Goal: Task Accomplishment & Management: Complete application form

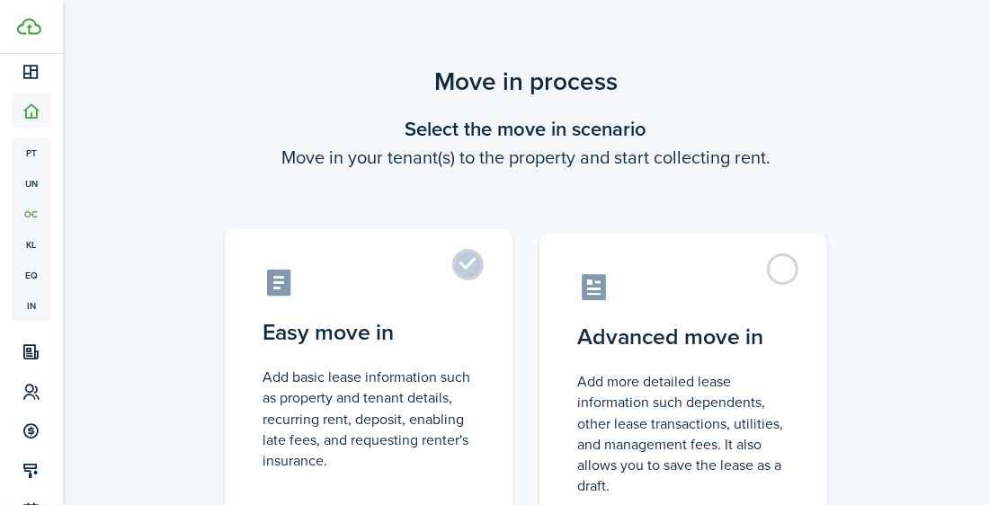
click at [466, 264] on label "Easy move in Add basic lease information such as property and tenant details, r…" at bounding box center [369, 379] width 288 height 300
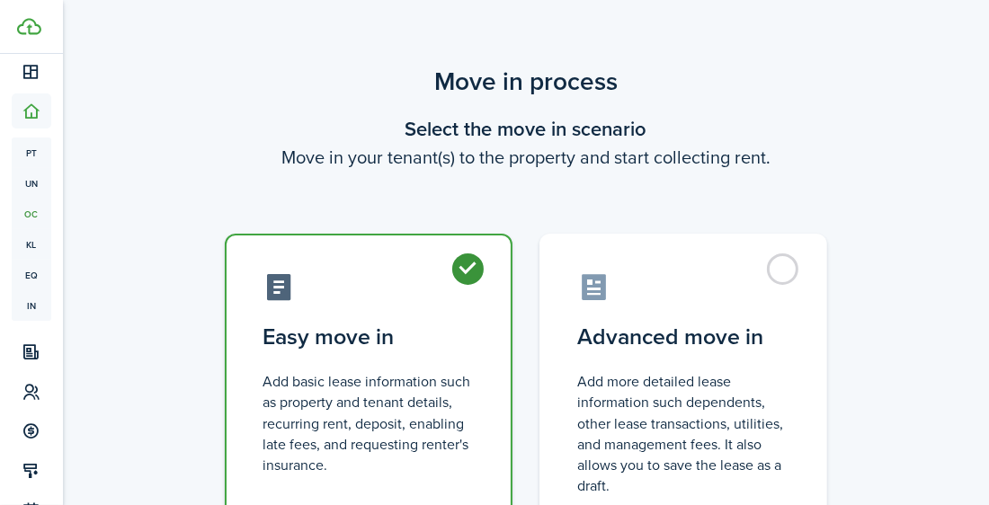
radio input "true"
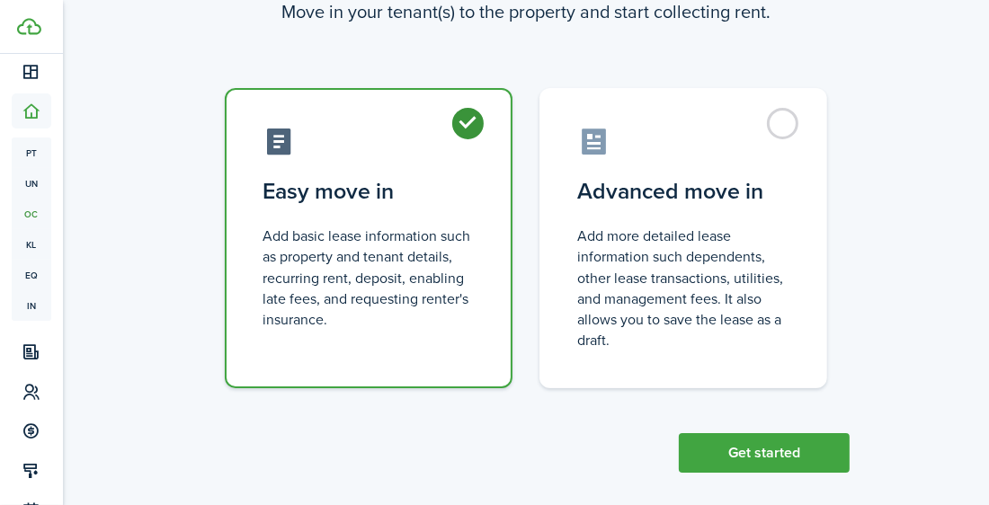
scroll to position [162, 0]
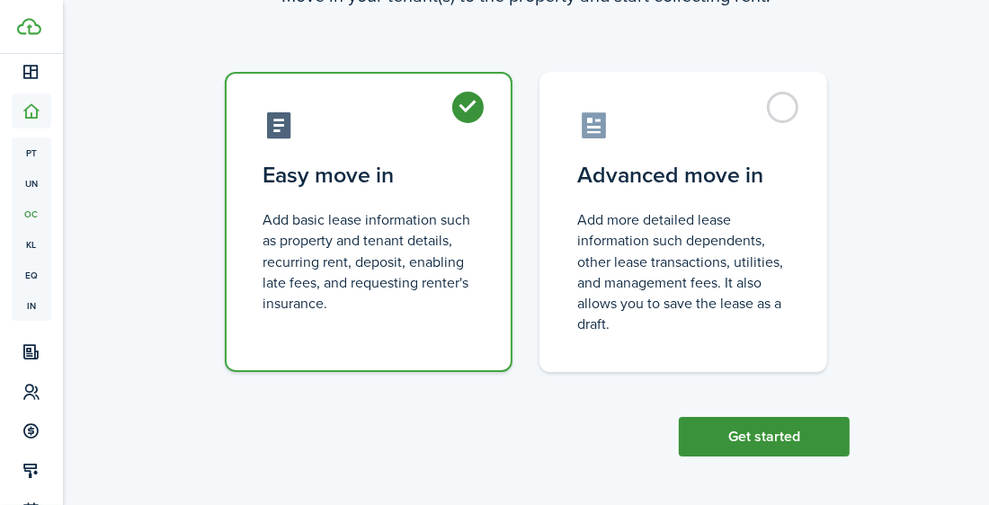
click at [832, 440] on button "Get started" at bounding box center [764, 437] width 171 height 40
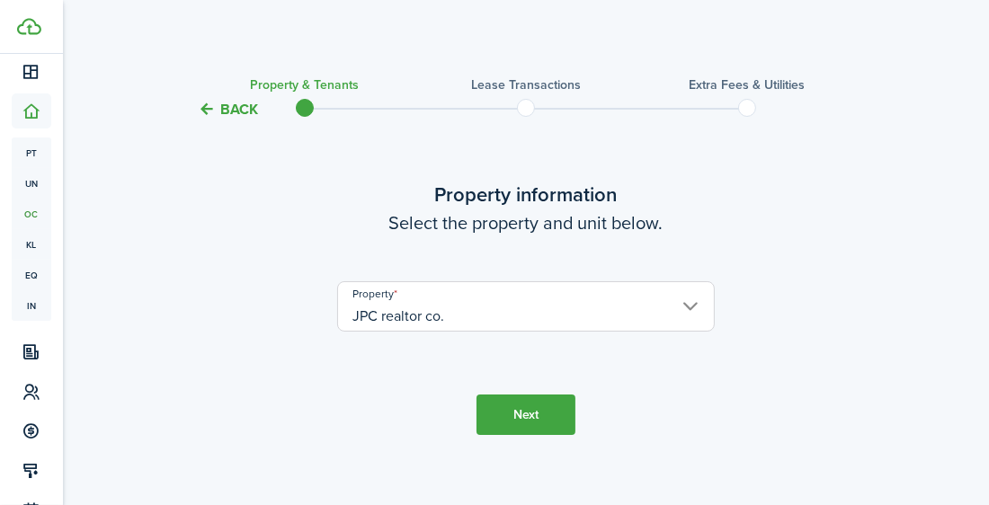
click at [674, 295] on input "JPC realtor co." at bounding box center [526, 306] width 378 height 50
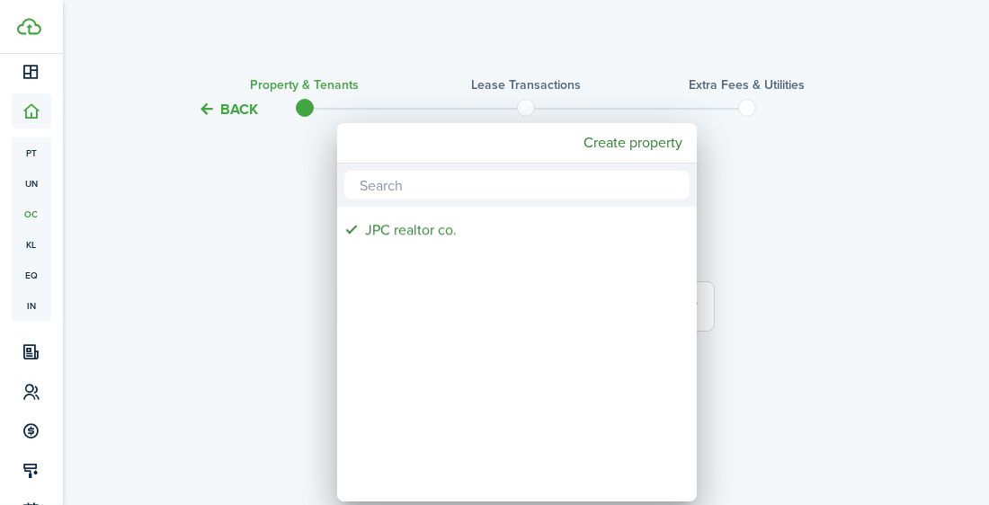
click at [731, 293] on div at bounding box center [494, 252] width 1277 height 793
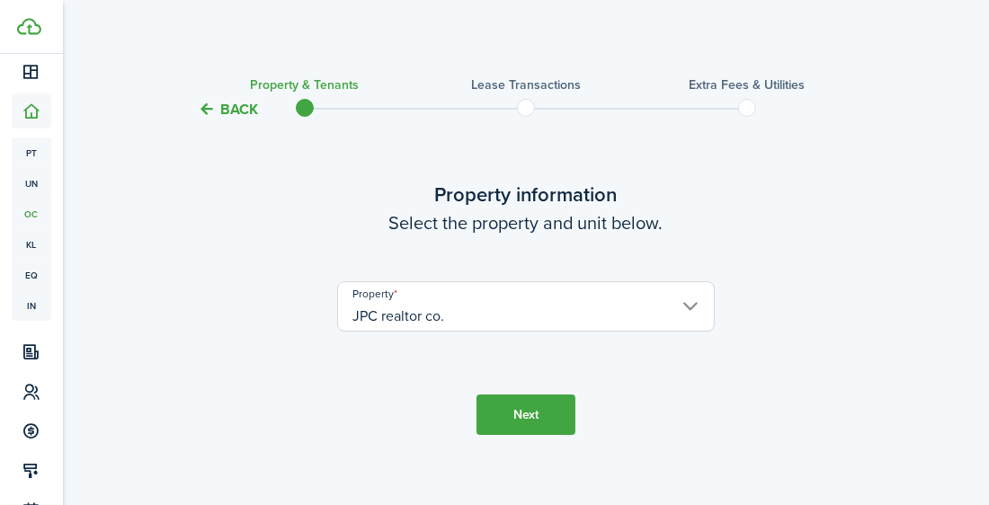
click at [524, 419] on button "Next" at bounding box center [526, 415] width 99 height 40
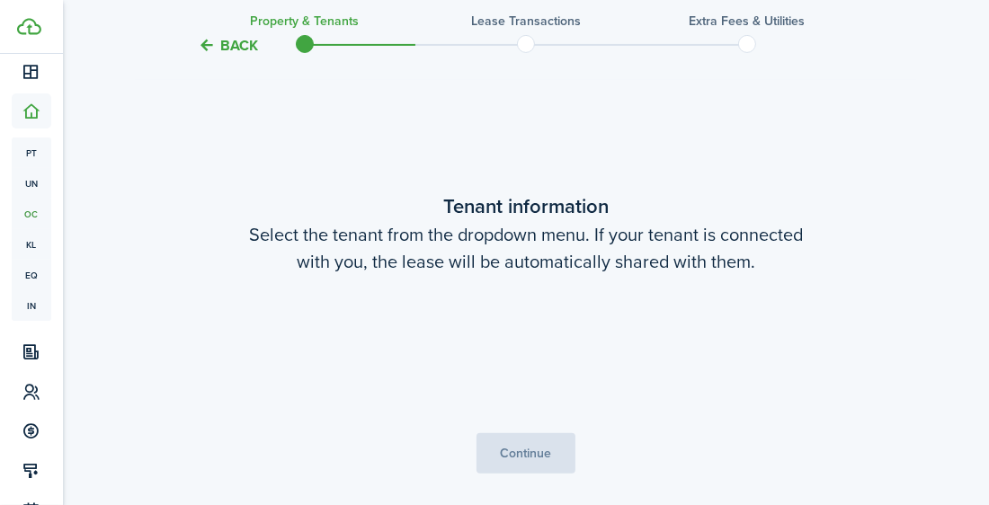
scroll to position [400, 0]
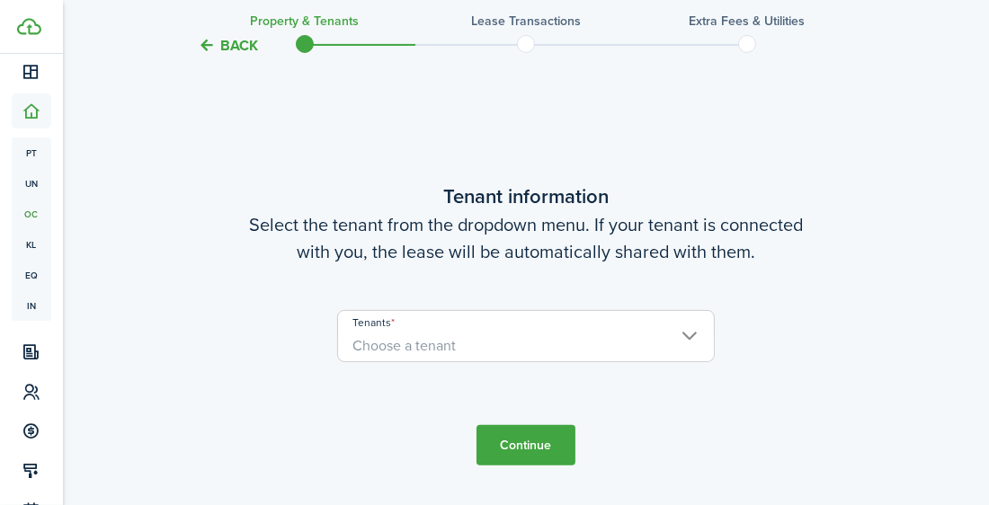
click at [510, 348] on span "Choose a tenant" at bounding box center [526, 346] width 376 height 31
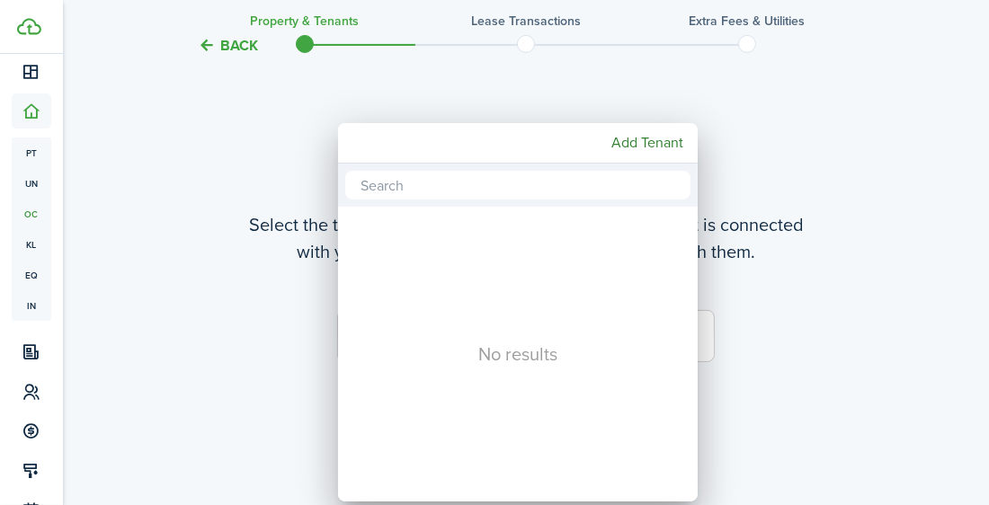
click at [271, 347] on div at bounding box center [494, 252] width 1277 height 793
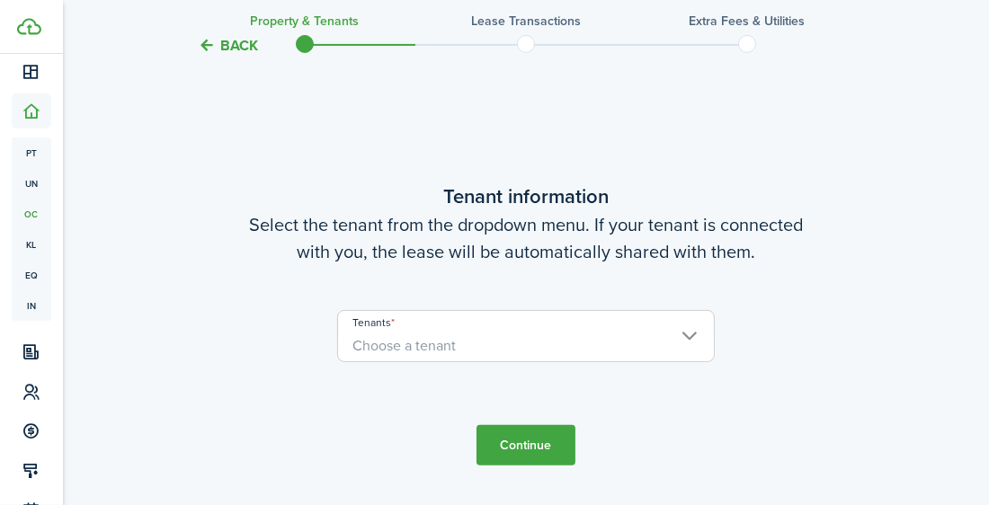
click at [449, 344] on span "Choose a tenant" at bounding box center [404, 345] width 103 height 21
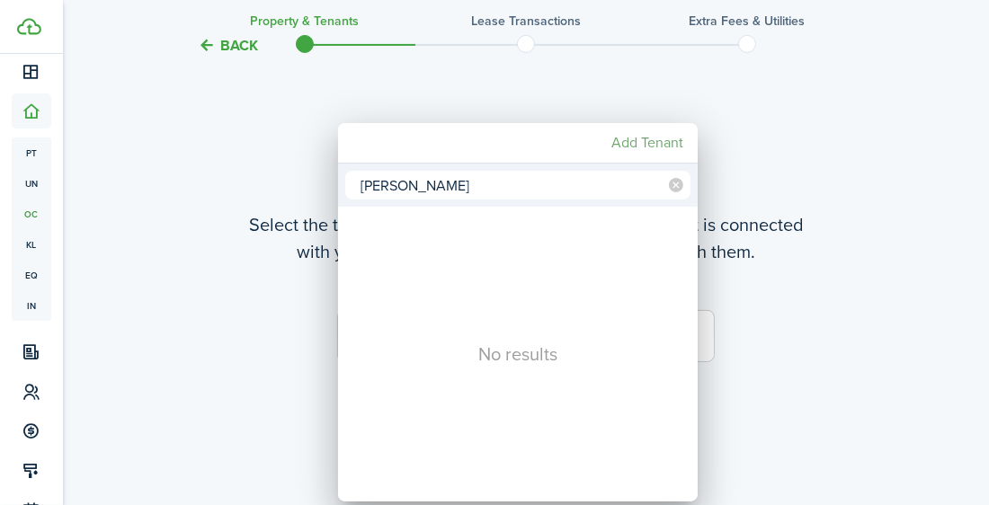
type input "[PERSON_NAME]"
click at [674, 149] on mbsc-button "Add Tenant" at bounding box center [647, 143] width 86 height 32
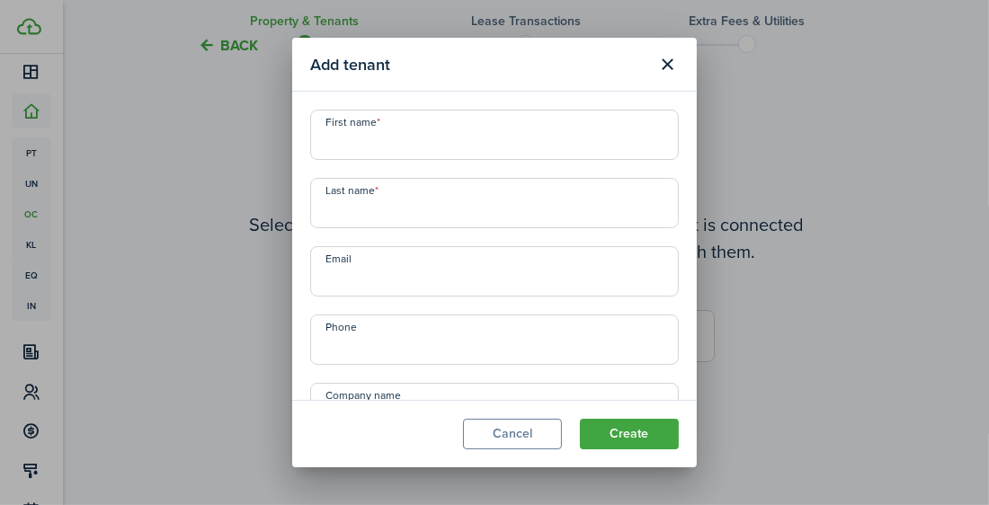
click at [553, 151] on input "First name" at bounding box center [494, 135] width 369 height 50
type input "zayra"
click at [545, 215] on input "Last name" at bounding box center [494, 203] width 369 height 50
type input "[PERSON_NAME]"
click at [552, 273] on input "Email" at bounding box center [494, 271] width 369 height 50
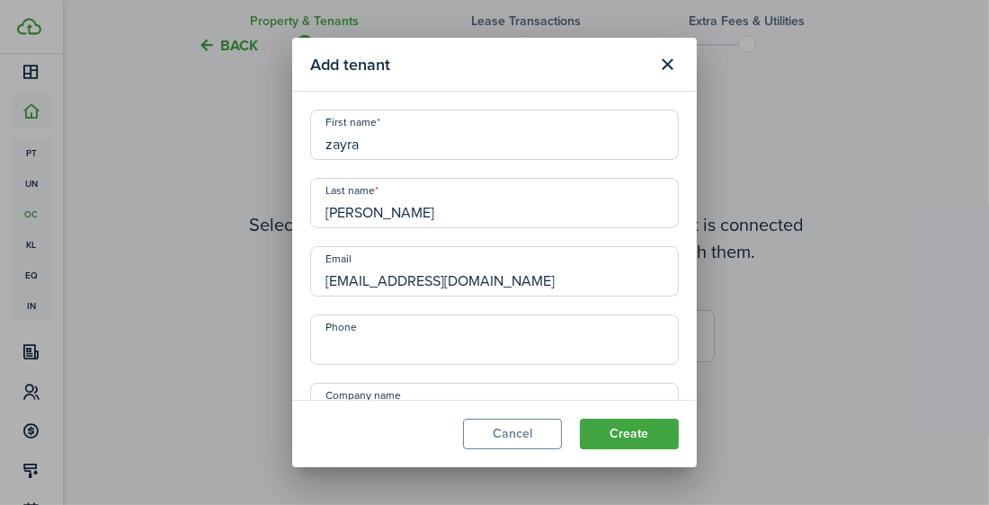
type input "[EMAIL_ADDRESS][DOMAIN_NAME]"
click at [539, 333] on input "Phone" at bounding box center [494, 340] width 369 height 50
type input "[PHONE_NUMBER]"
click at [595, 390] on input "Company name" at bounding box center [494, 408] width 369 height 50
click at [685, 388] on div "Company name" at bounding box center [494, 408] width 387 height 50
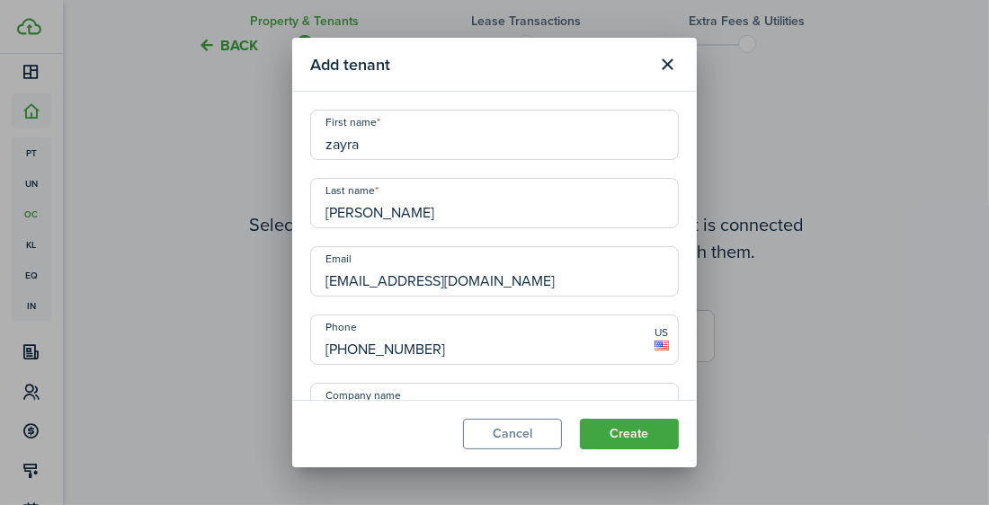
click at [681, 265] on div "Email [EMAIL_ADDRESS][DOMAIN_NAME]" at bounding box center [494, 271] width 387 height 50
drag, startPoint x: 693, startPoint y: 297, endPoint x: 690, endPoint y: 321, distance: 24.5
click at [690, 321] on modal-body "First name [PERSON_NAME] Last name [PERSON_NAME] Email [EMAIL_ADDRESS][DOMAIN_N…" at bounding box center [494, 246] width 405 height 308
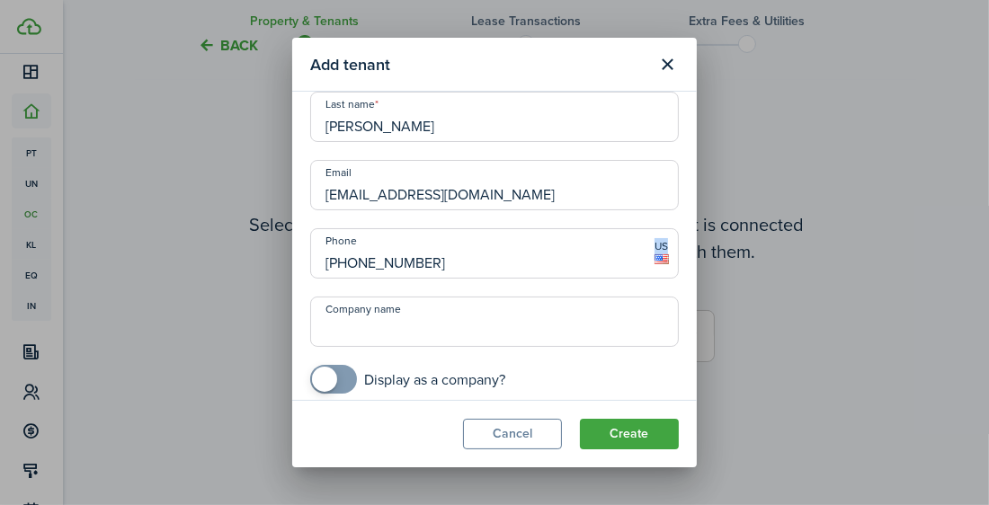
scroll to position [97, 0]
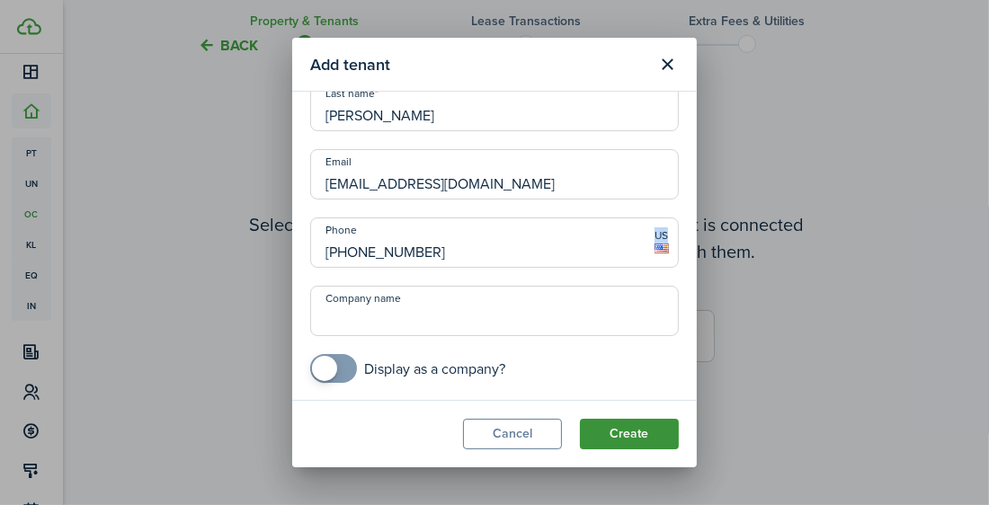
click at [631, 436] on button "Create" at bounding box center [629, 434] width 99 height 31
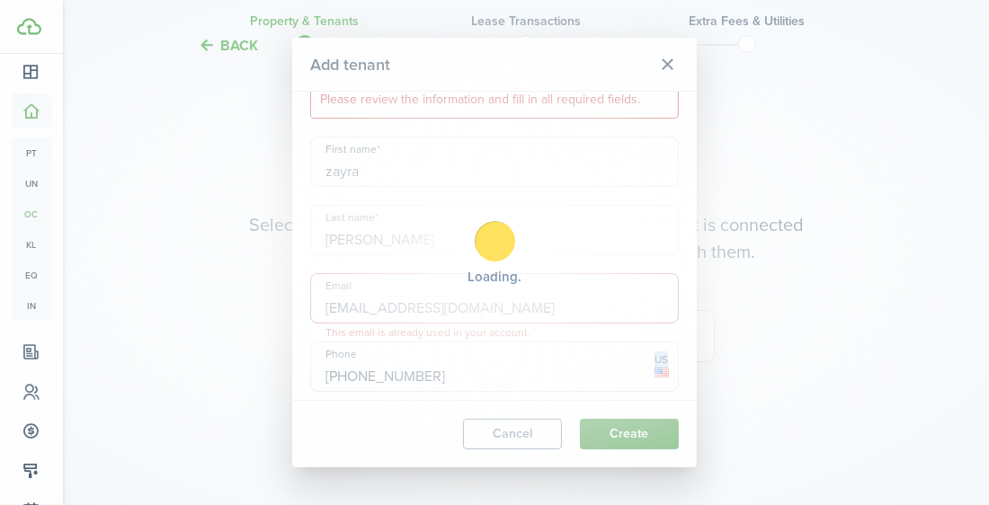
scroll to position [0, 0]
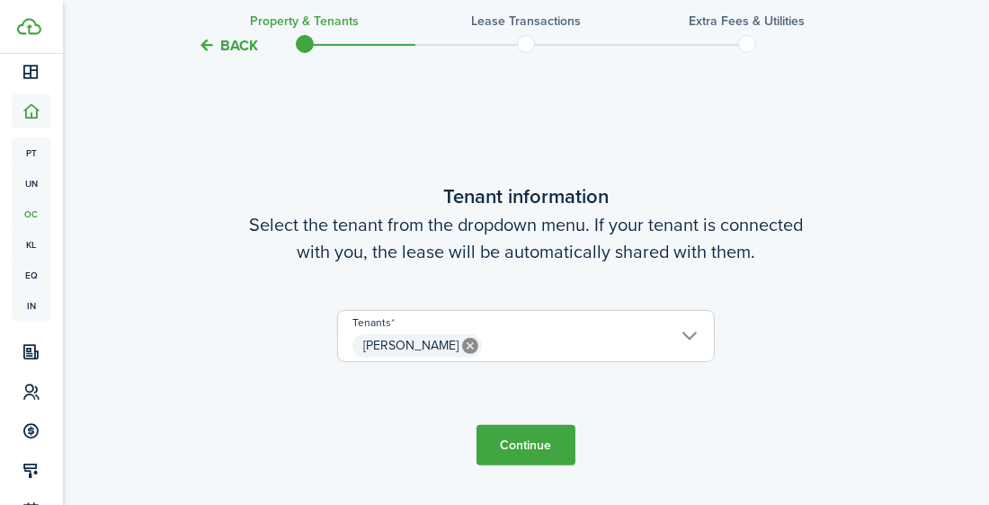
click at [635, 340] on span "[PERSON_NAME]" at bounding box center [526, 346] width 376 height 31
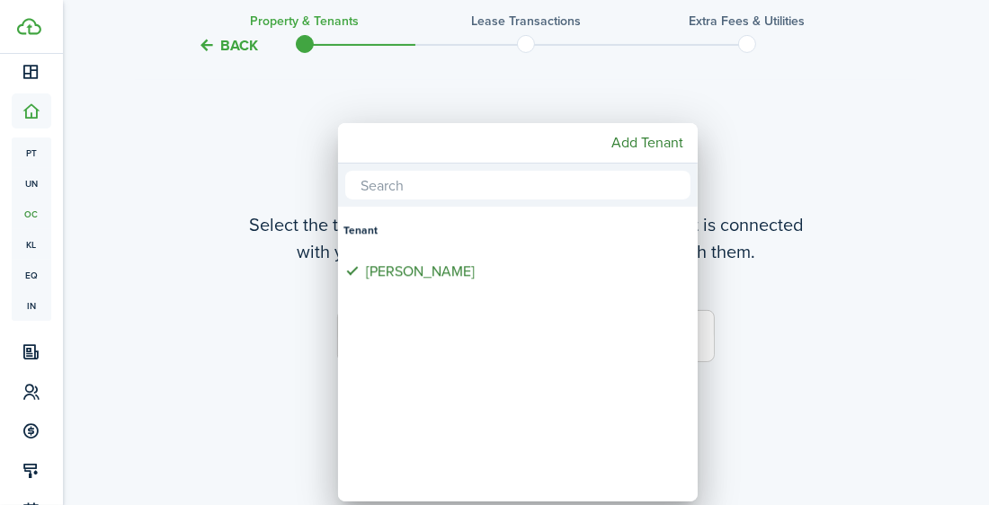
click at [806, 305] on div at bounding box center [494, 252] width 1277 height 793
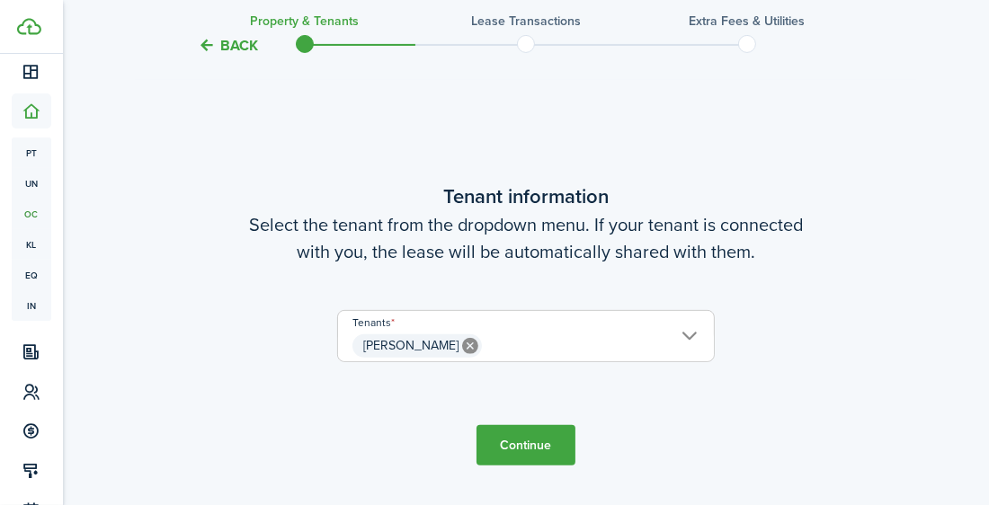
click at [522, 447] on button "Continue" at bounding box center [526, 445] width 99 height 40
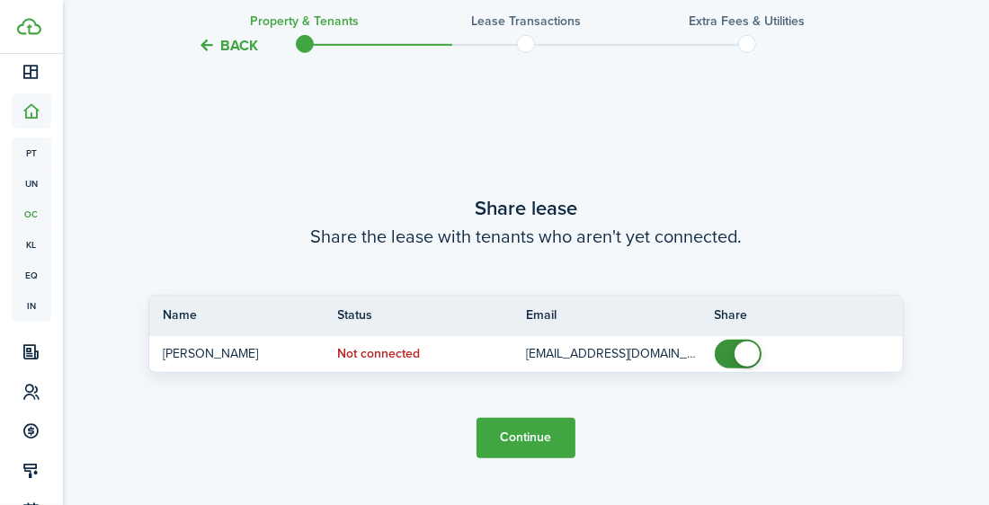
scroll to position [906, 0]
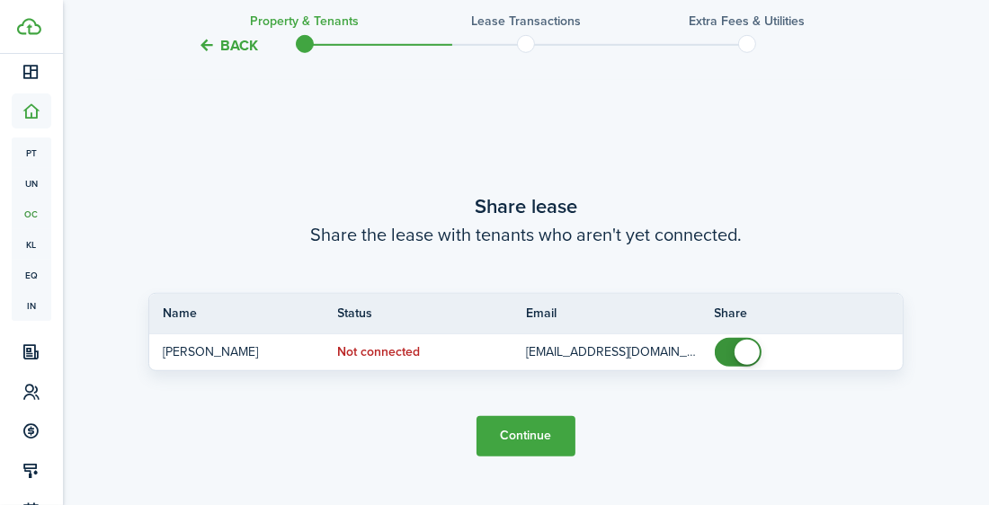
click at [520, 441] on button "Continue" at bounding box center [526, 436] width 99 height 40
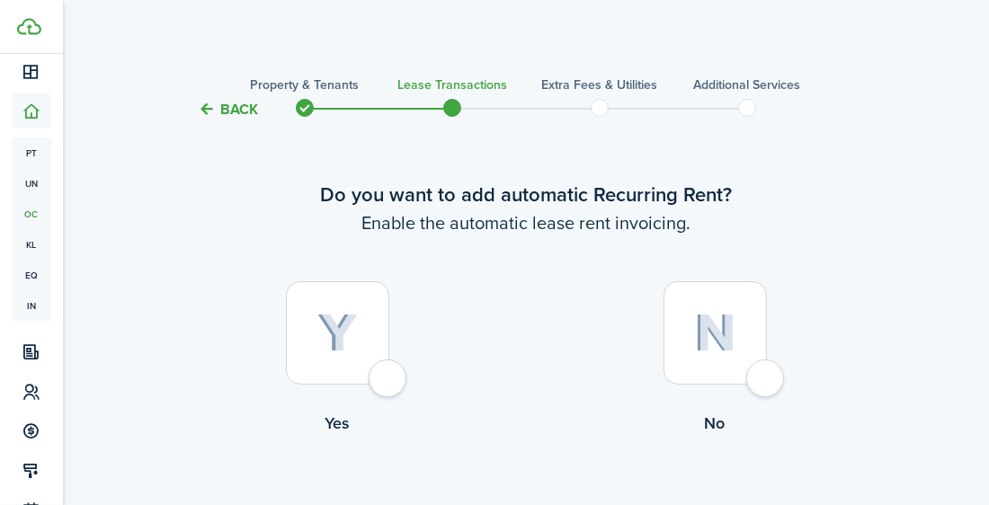
click at [361, 346] on div at bounding box center [337, 332] width 103 height 103
radio input "true"
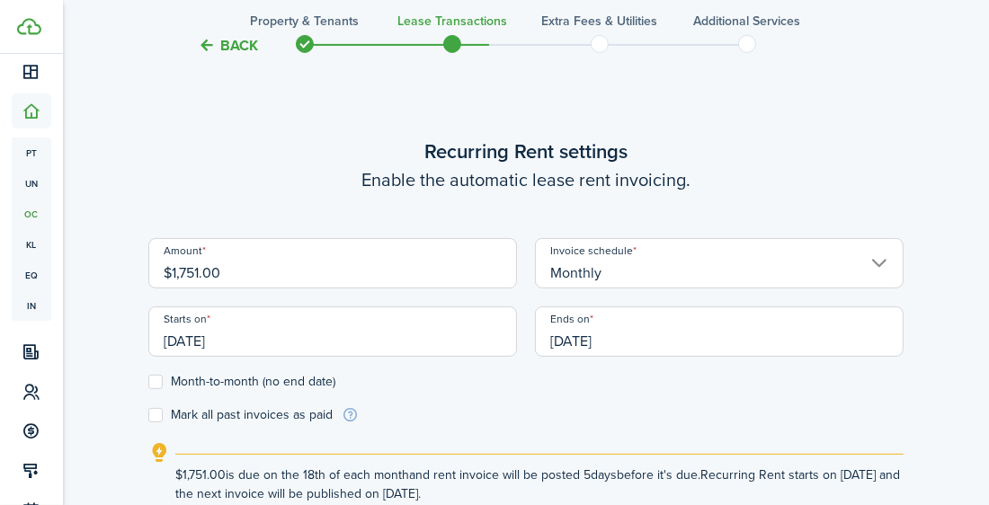
scroll to position [494, 0]
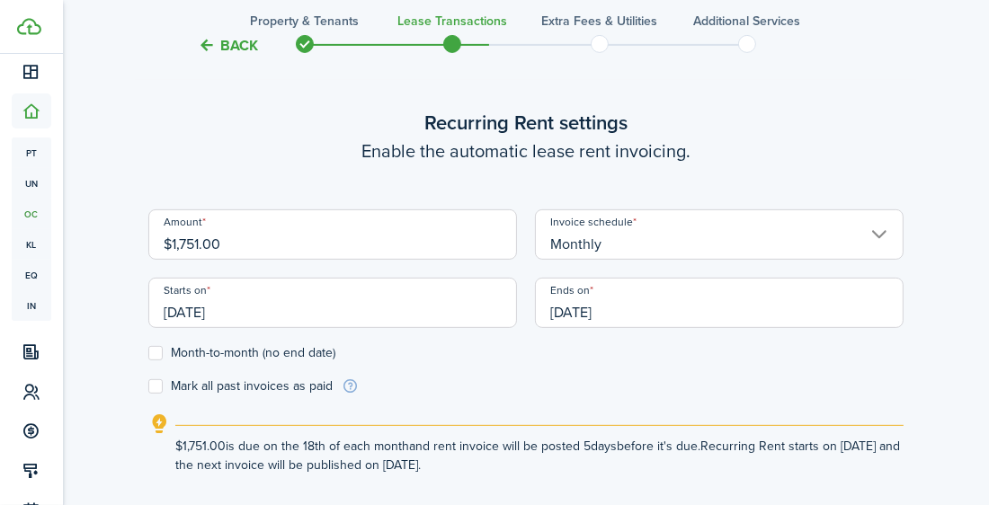
click at [346, 248] on input "$1,751.00" at bounding box center [332, 235] width 369 height 50
click at [453, 311] on input "[DATE]" at bounding box center [332, 303] width 369 height 50
type input "$1,171.00"
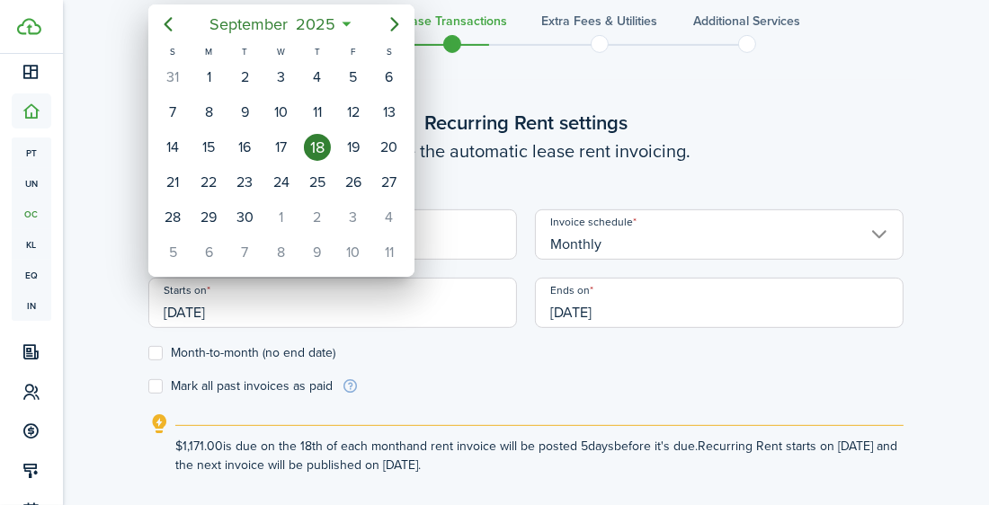
click at [347, 23] on icon at bounding box center [346, 24] width 19 height 18
click at [326, 22] on span "2025" at bounding box center [315, 24] width 48 height 32
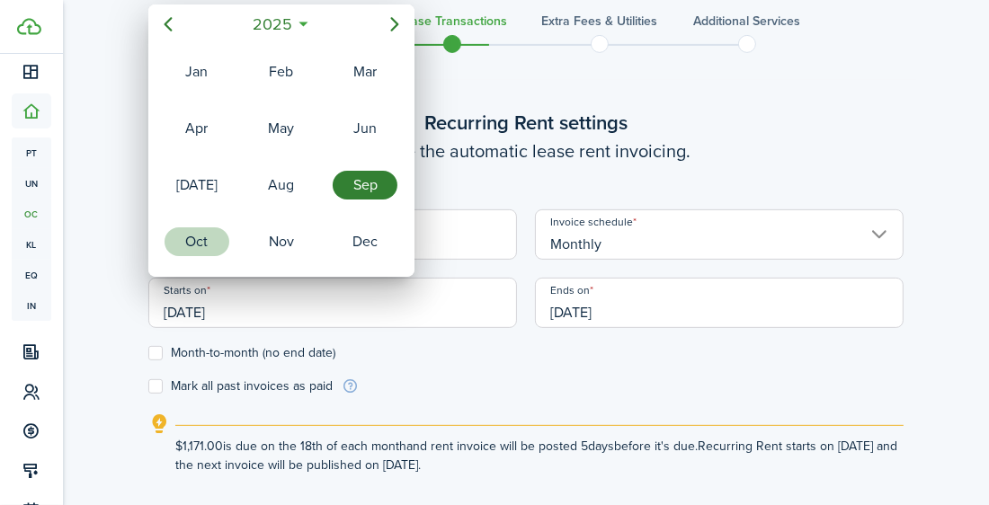
click at [210, 244] on div "Oct" at bounding box center [197, 242] width 65 height 29
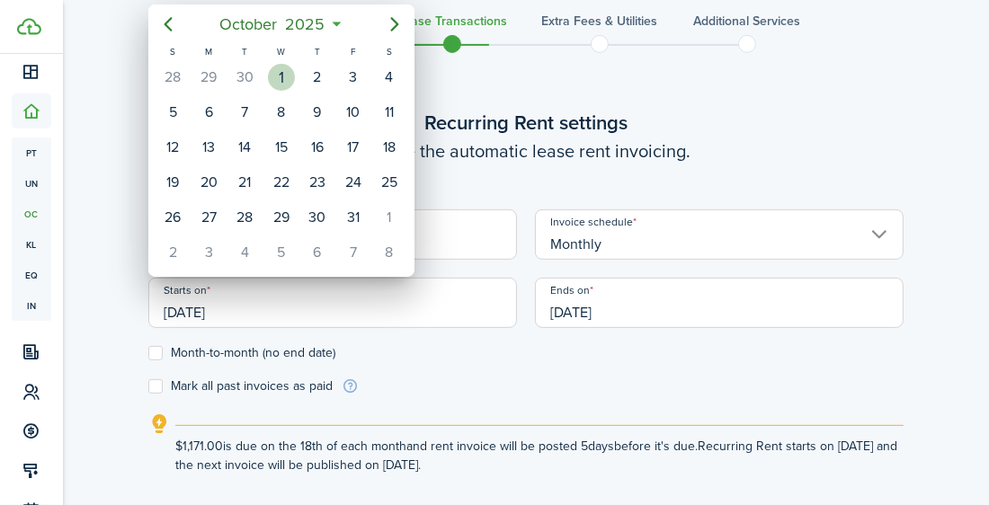
click at [281, 79] on div "1" at bounding box center [281, 77] width 27 height 27
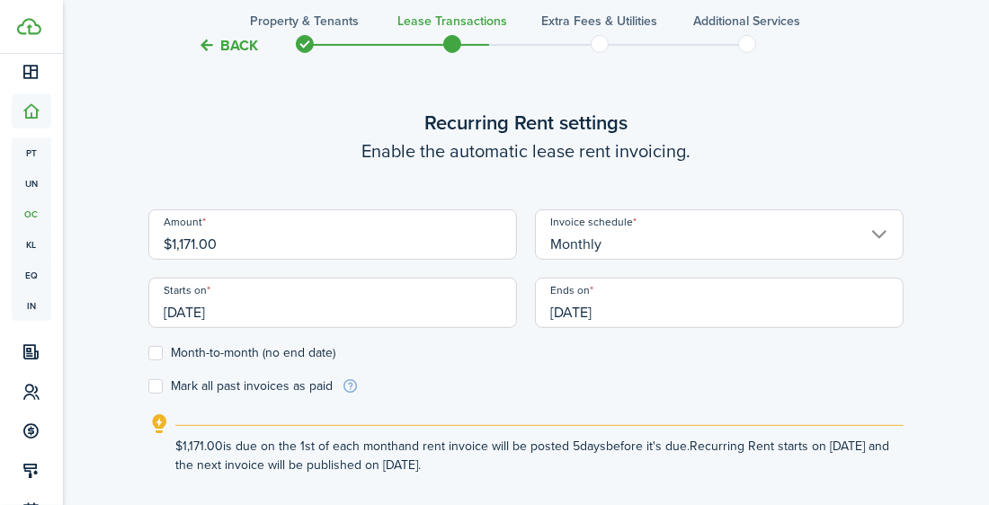
click at [262, 312] on input "[DATE]" at bounding box center [332, 303] width 369 height 50
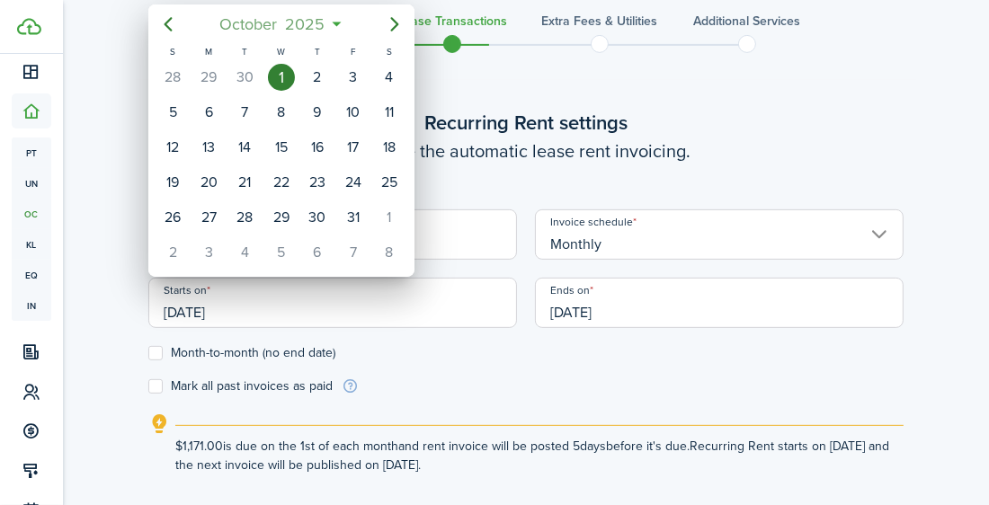
click at [308, 29] on span "2025" at bounding box center [305, 24] width 48 height 32
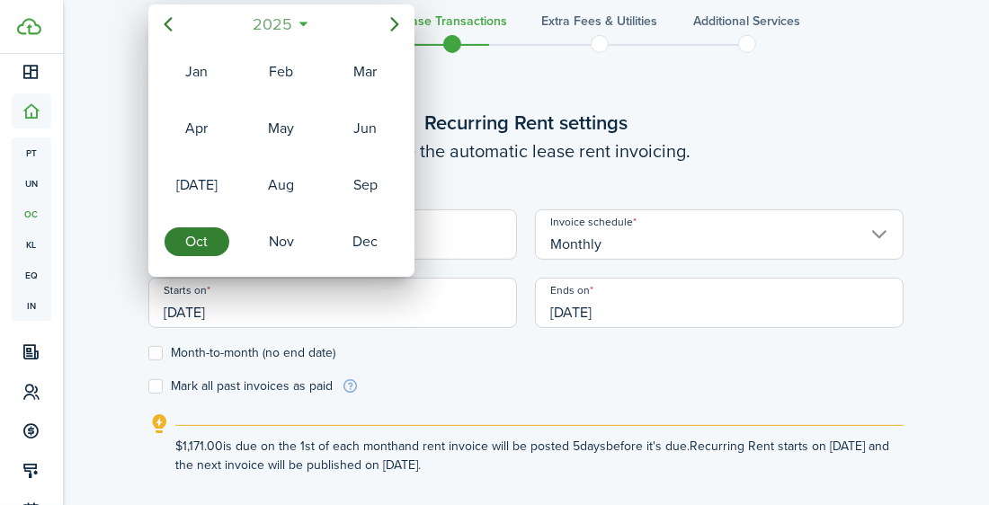
click at [296, 22] on mbsc-button "2025" at bounding box center [272, 24] width 62 height 32
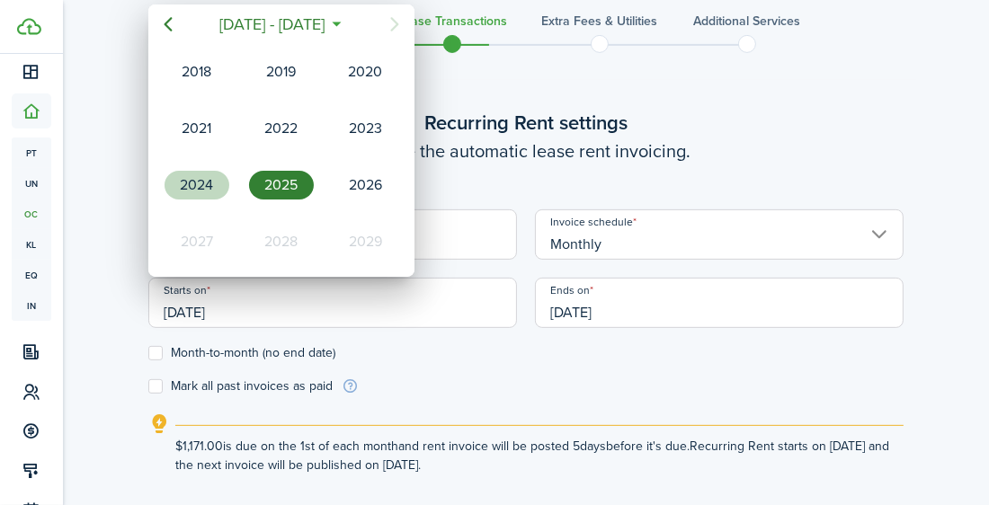
click at [219, 181] on div "2024" at bounding box center [197, 185] width 65 height 29
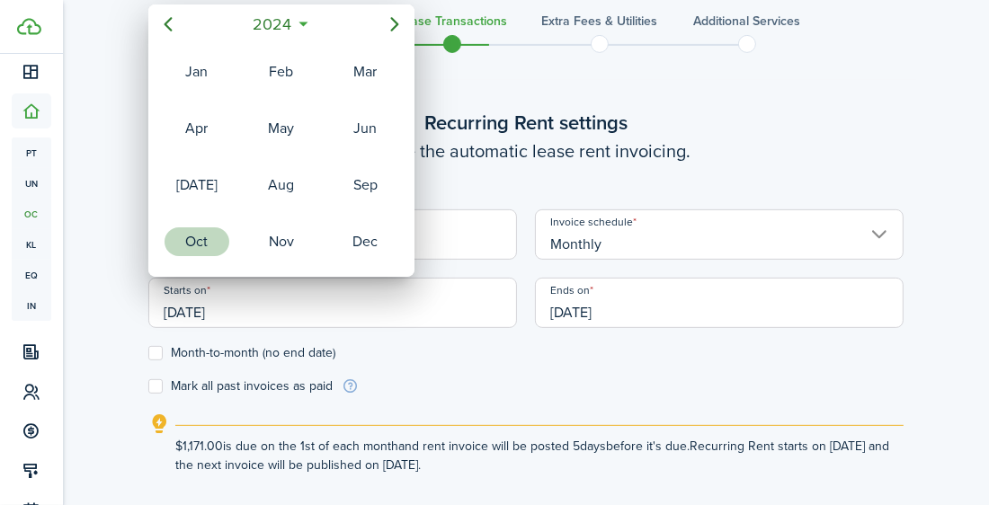
click at [208, 236] on div "Oct" at bounding box center [197, 242] width 65 height 29
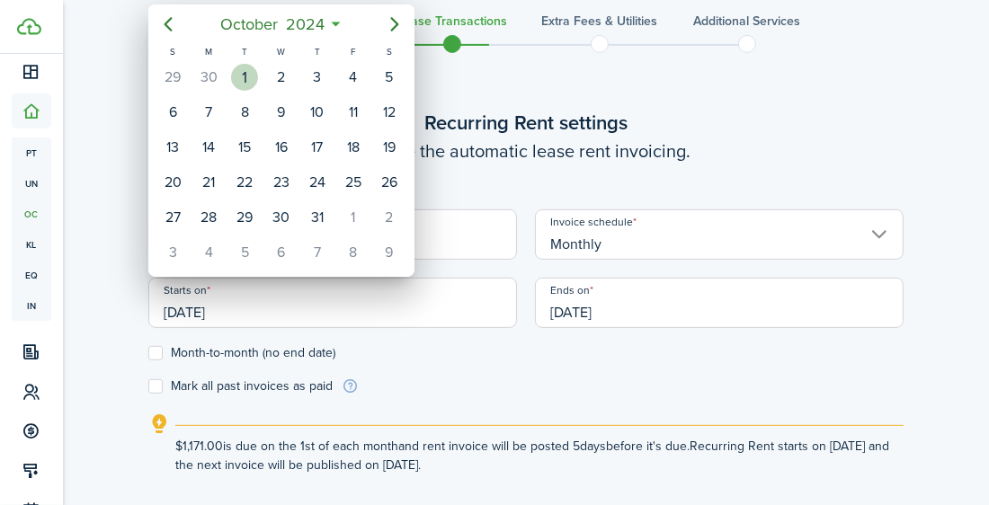
click at [249, 81] on div "1" at bounding box center [244, 77] width 27 height 27
type input "[DATE]"
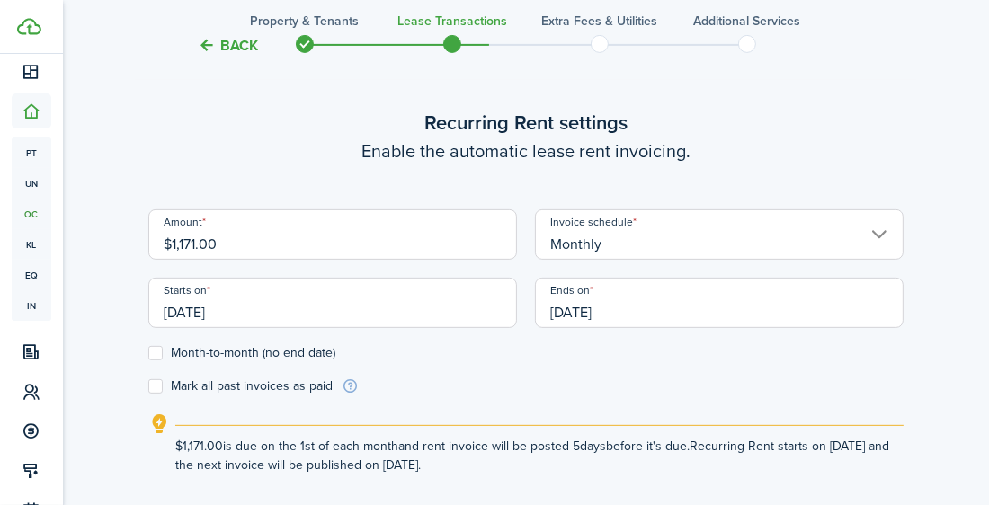
click at [621, 309] on input "[DATE]" at bounding box center [719, 303] width 369 height 50
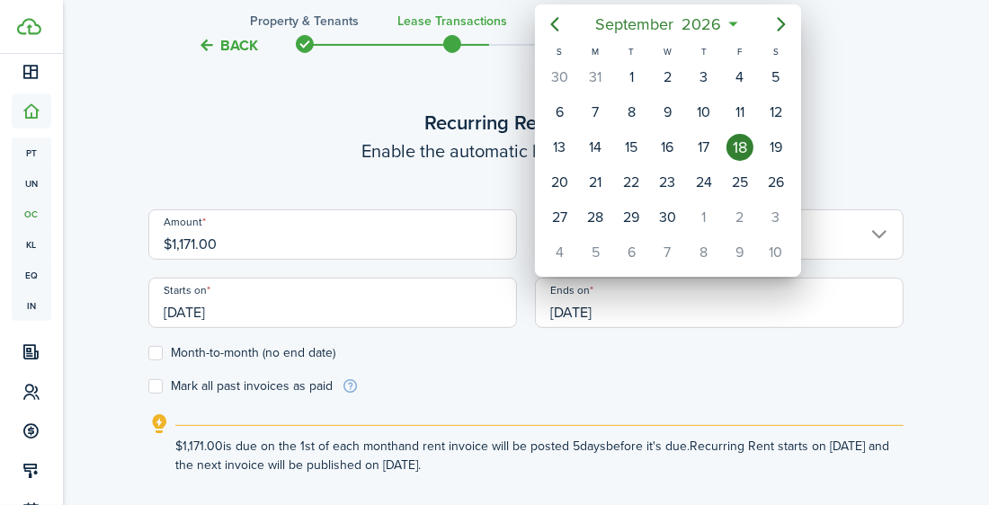
click at [733, 23] on icon at bounding box center [733, 24] width 19 height 18
click at [706, 23] on span "2026" at bounding box center [702, 24] width 48 height 32
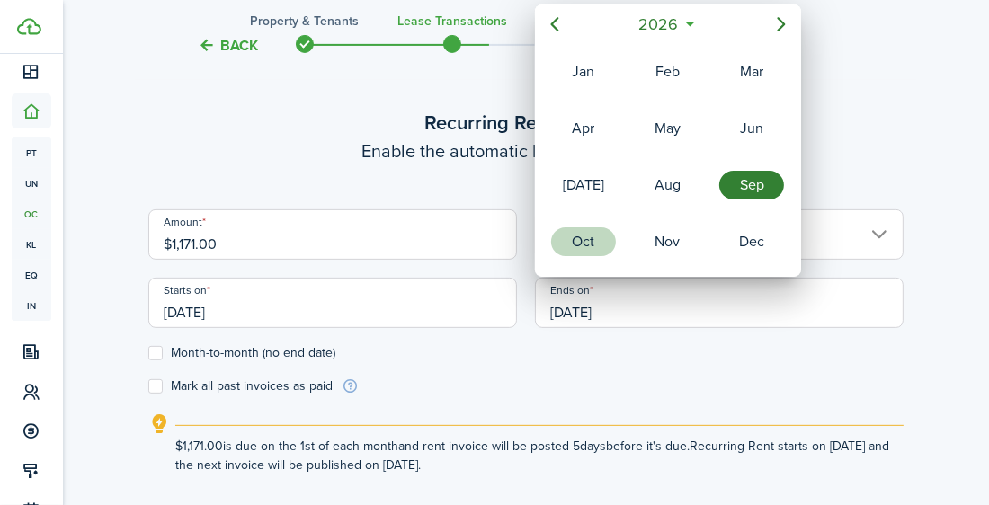
click at [587, 242] on div "Oct" at bounding box center [583, 242] width 65 height 29
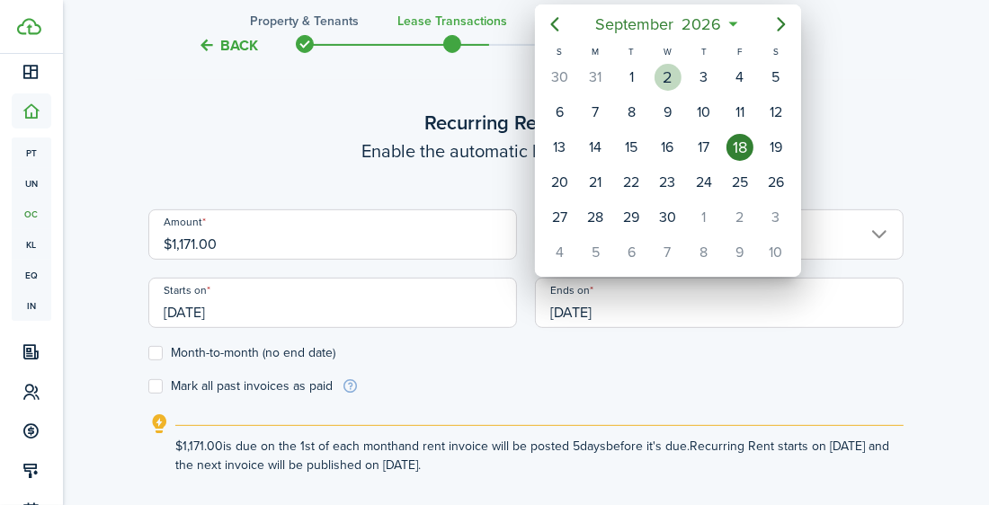
click at [666, 77] on div "2" at bounding box center [668, 77] width 27 height 27
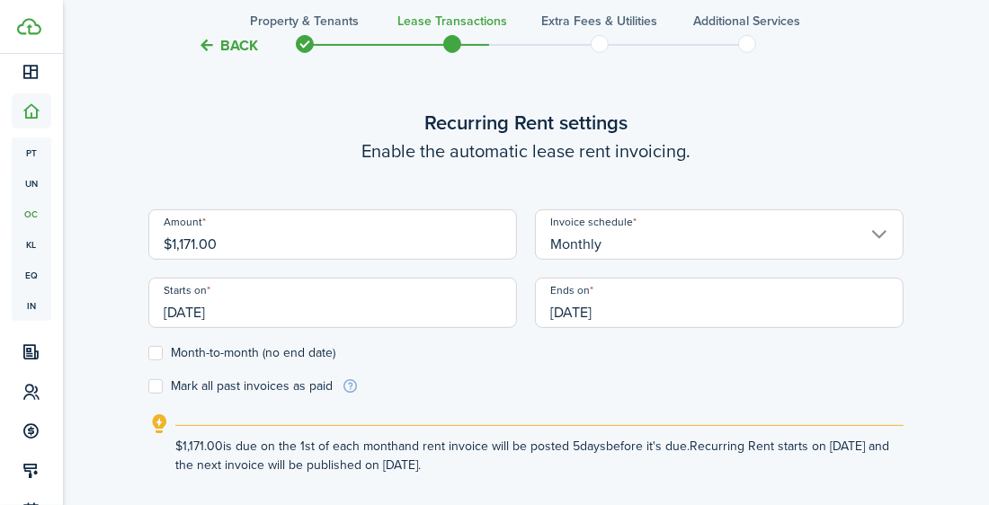
click at [691, 299] on input "[DATE]" at bounding box center [719, 303] width 369 height 50
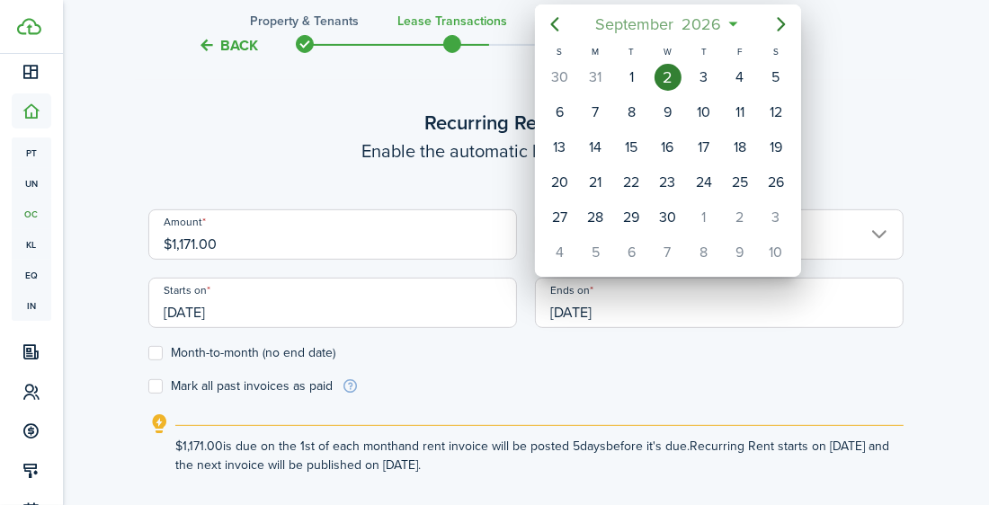
click at [654, 28] on span "September" at bounding box center [635, 24] width 86 height 32
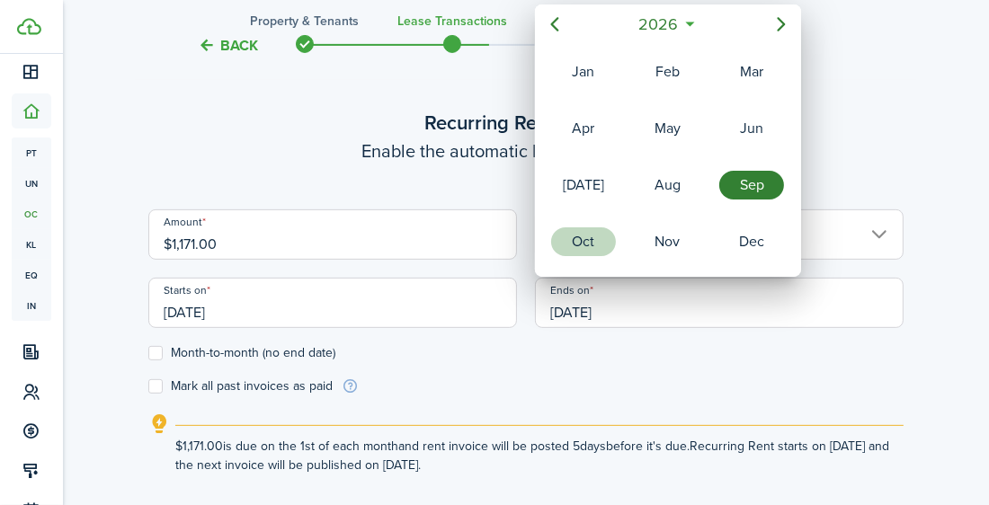
click at [614, 244] on div "Oct" at bounding box center [584, 242] width 72 height 54
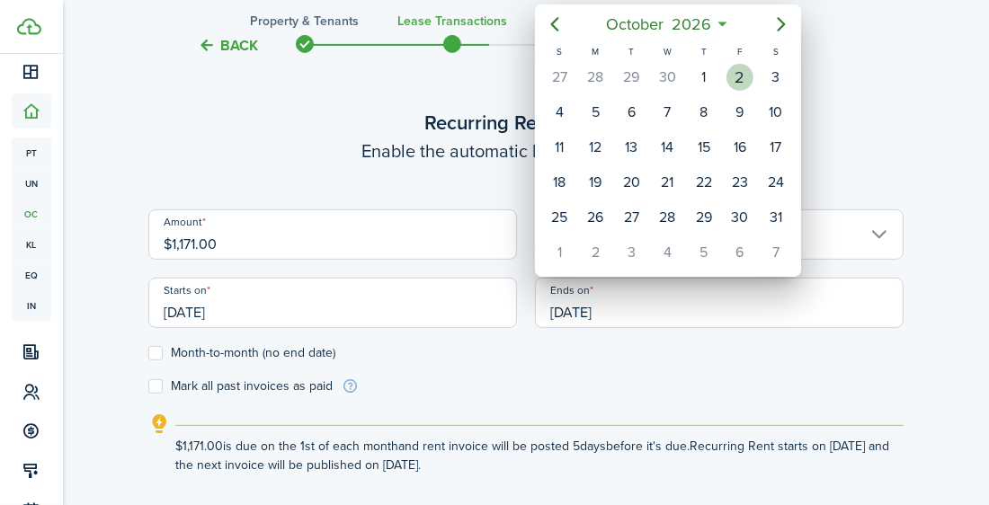
click at [727, 78] on div "2" at bounding box center [740, 77] width 27 height 27
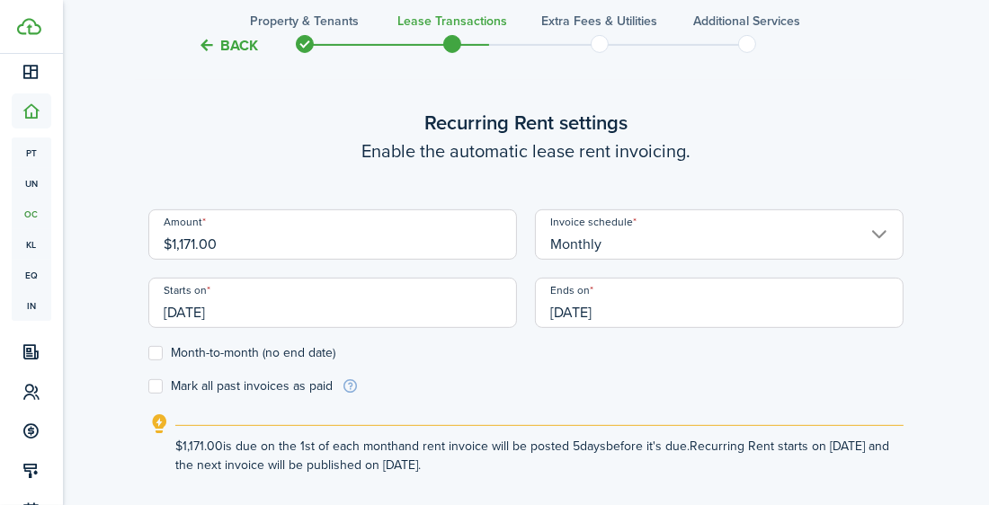
click at [719, 290] on input "[DATE]" at bounding box center [719, 303] width 369 height 50
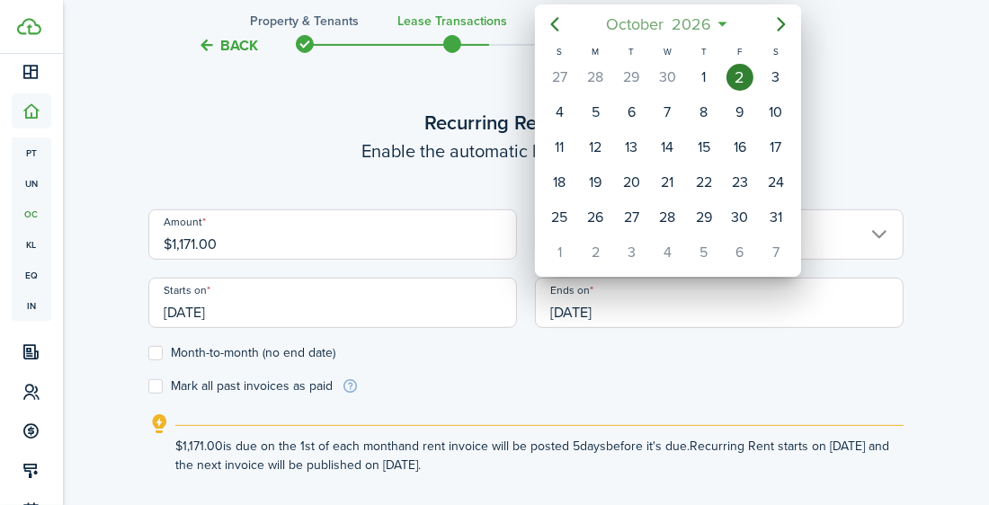
click at [710, 26] on span "2026" at bounding box center [692, 24] width 48 height 32
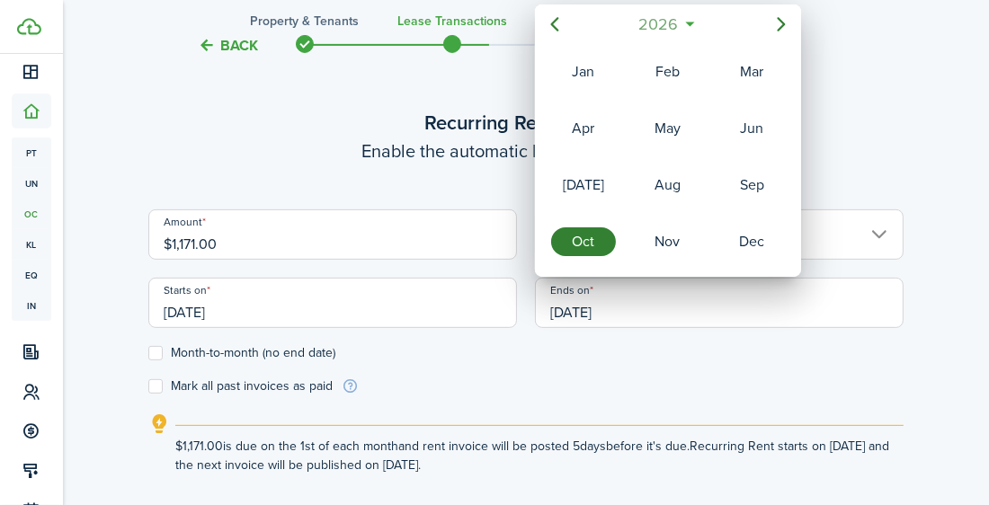
click at [681, 30] on span "2026" at bounding box center [659, 24] width 48 height 32
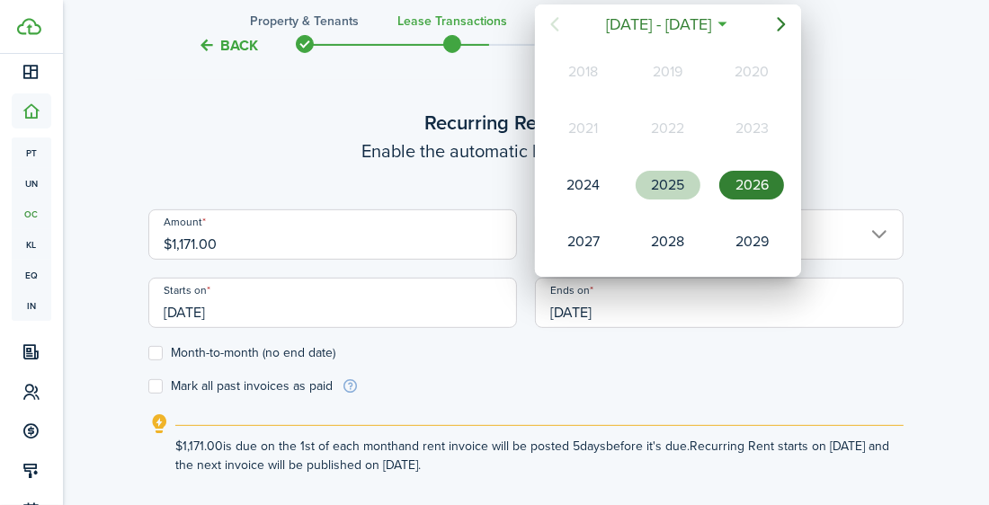
click at [692, 185] on div "2025" at bounding box center [668, 185] width 65 height 29
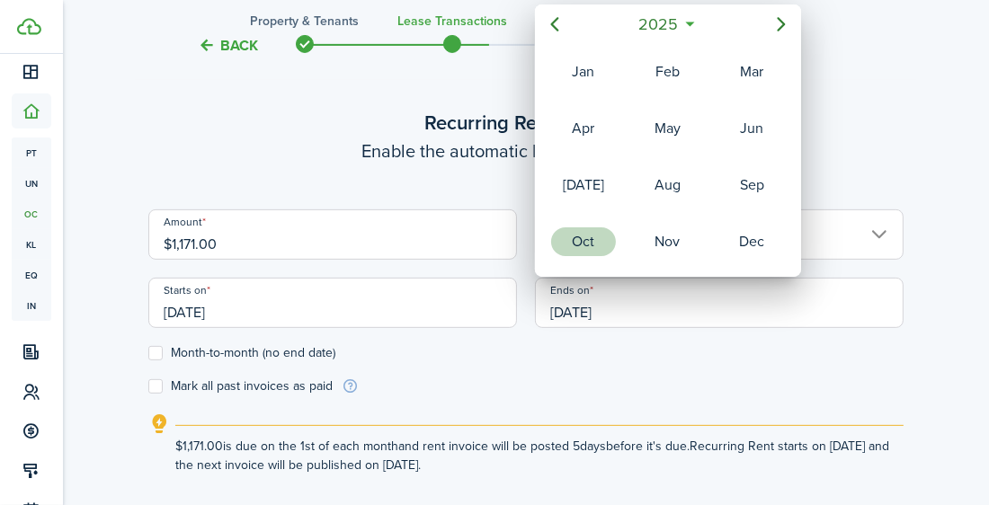
click at [602, 253] on div "Oct" at bounding box center [583, 242] width 65 height 29
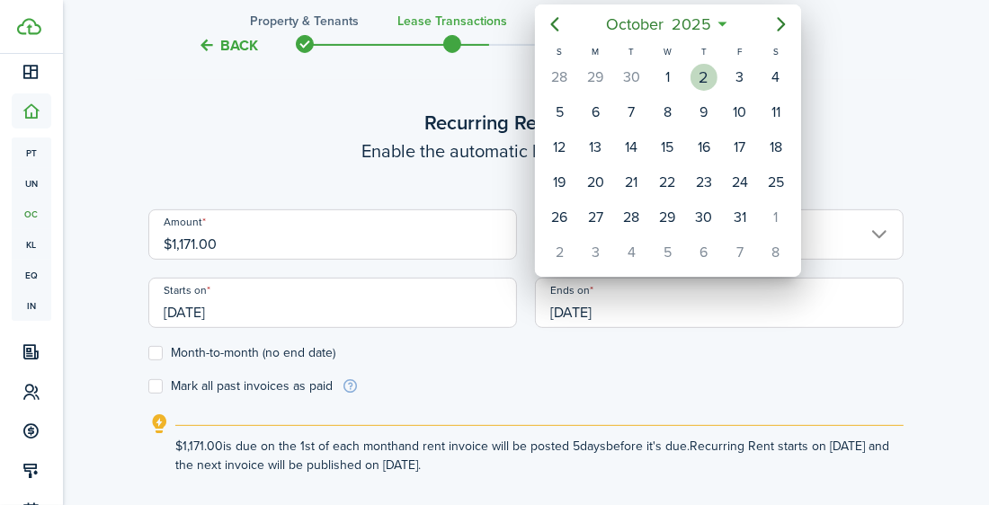
click at [701, 69] on div "2" at bounding box center [704, 77] width 27 height 27
type input "[DATE]"
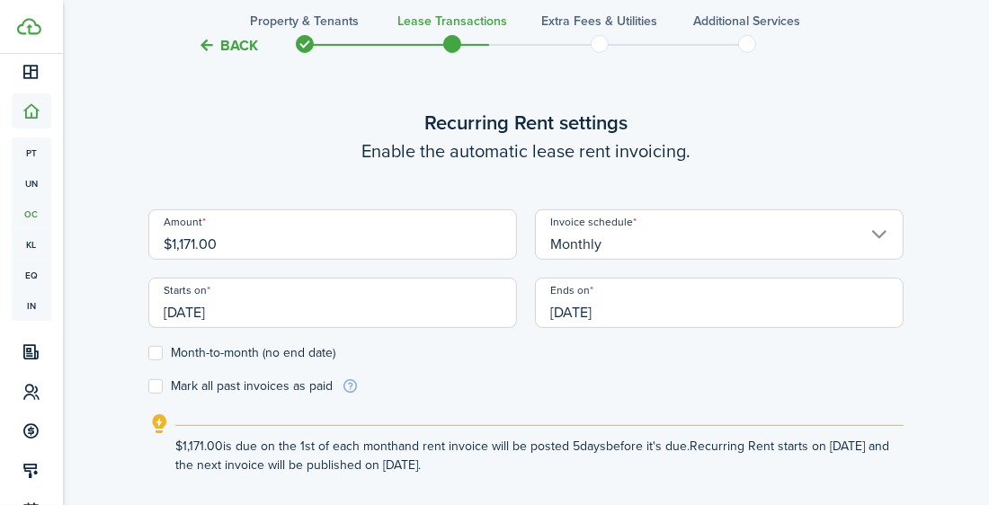
click at [670, 384] on form "Amount $1,171.00 Invoice schedule Monthly Starts on [DATE] Ends on [DATE] Month…" at bounding box center [525, 303] width 755 height 186
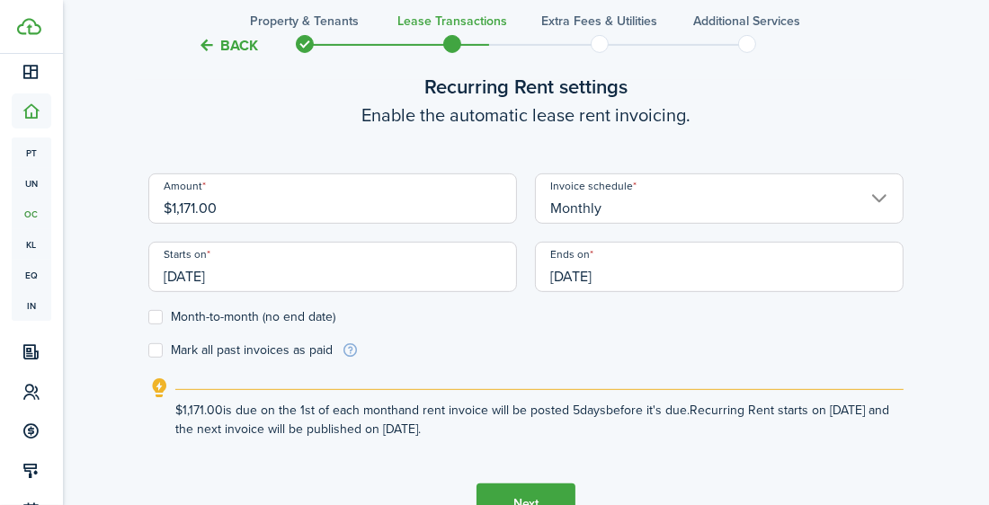
click at [155, 353] on label "Mark all past invoices as paid" at bounding box center [240, 351] width 184 height 14
click at [148, 352] on input "Mark all past invoices as paid" at bounding box center [147, 351] width 1 height 1
checkbox input "true"
click at [534, 495] on button "Next" at bounding box center [526, 504] width 99 height 40
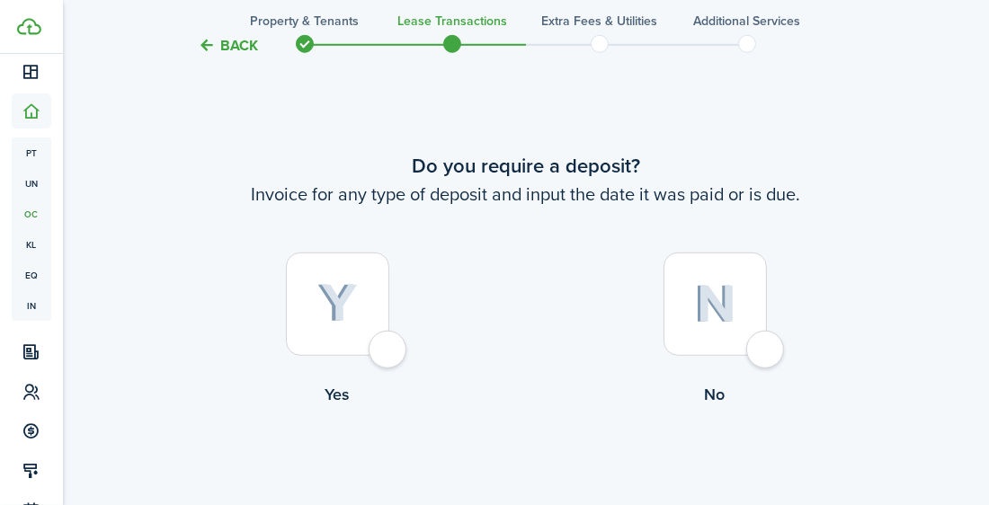
scroll to position [1018, 0]
click at [369, 334] on div at bounding box center [337, 303] width 103 height 103
radio input "true"
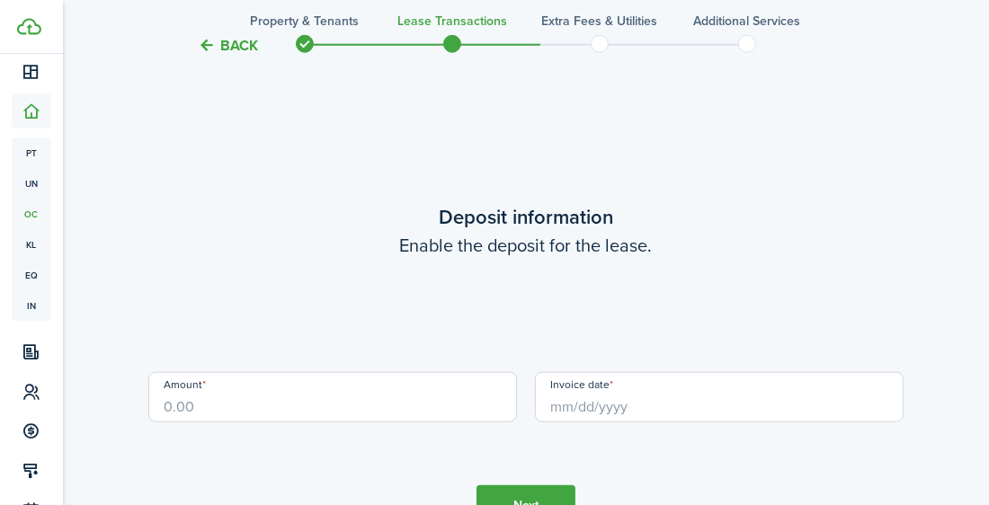
scroll to position [1524, 0]
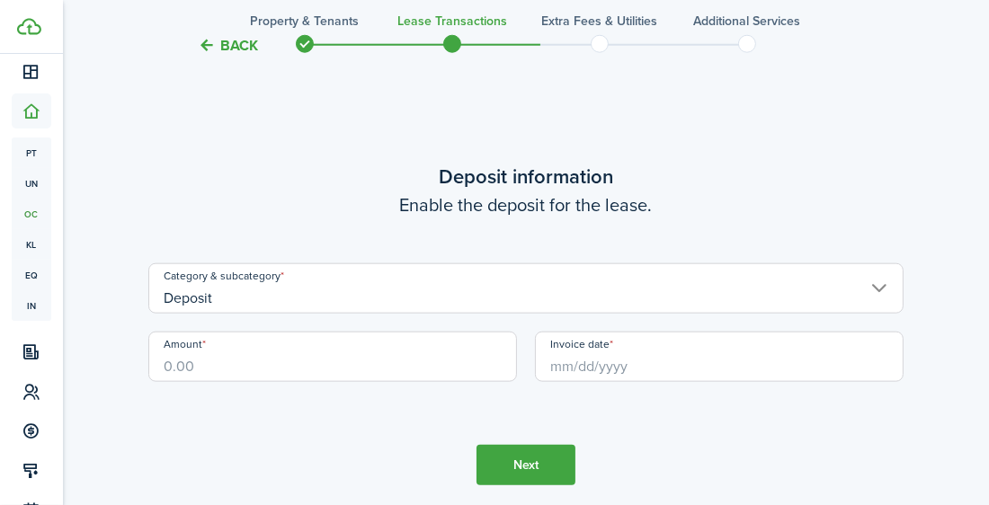
click at [345, 368] on input "Amount" at bounding box center [332, 357] width 369 height 50
click at [576, 362] on input "Invoice date" at bounding box center [719, 357] width 369 height 50
type input "$700.00"
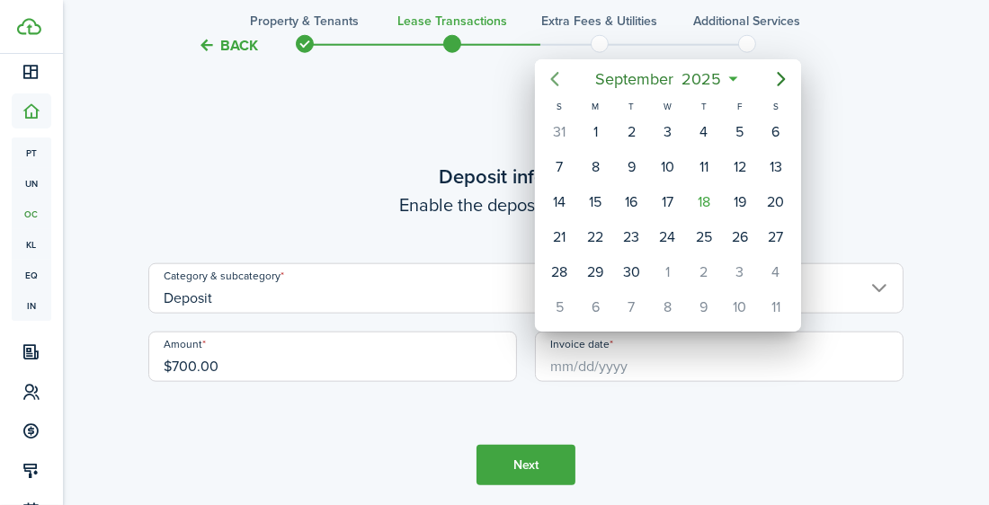
click at [554, 82] on icon "Previous page" at bounding box center [555, 79] width 8 height 14
click at [693, 79] on span "2025" at bounding box center [688, 79] width 48 height 32
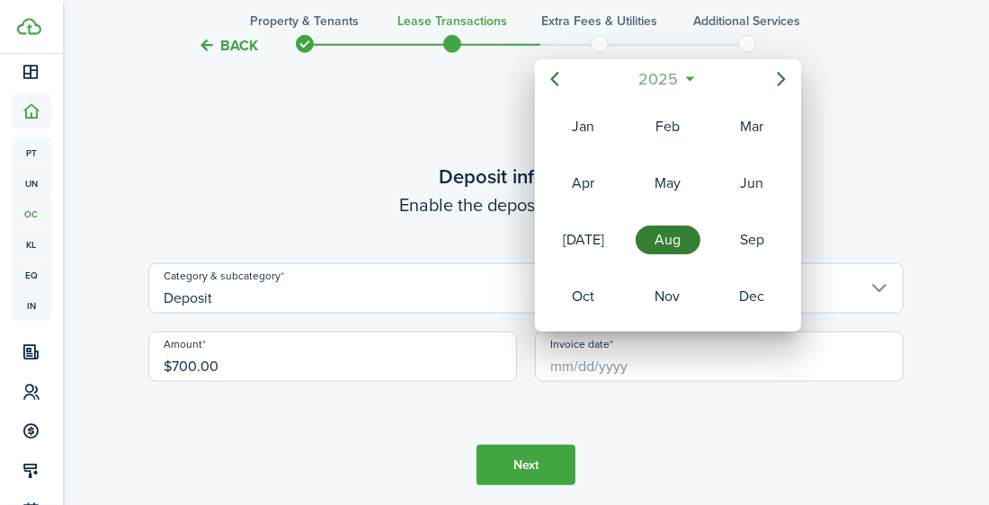
click at [673, 71] on span "2025" at bounding box center [659, 79] width 48 height 32
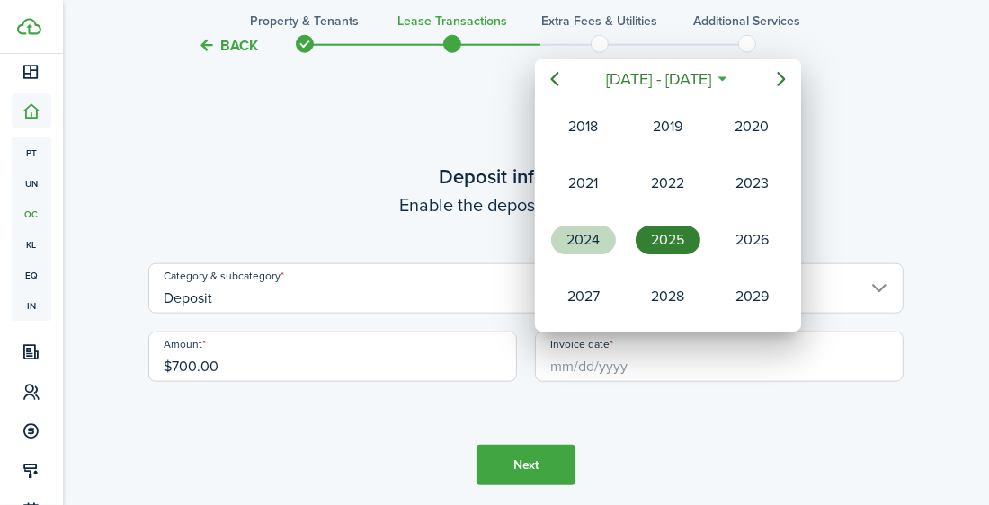
click at [604, 243] on div "2024" at bounding box center [583, 240] width 65 height 29
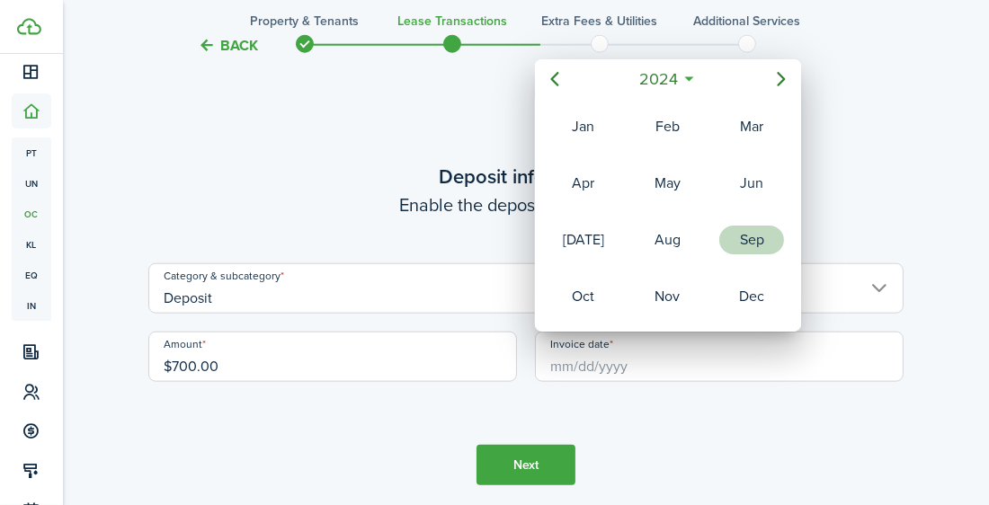
click at [736, 239] on div "Sep" at bounding box center [751, 240] width 65 height 29
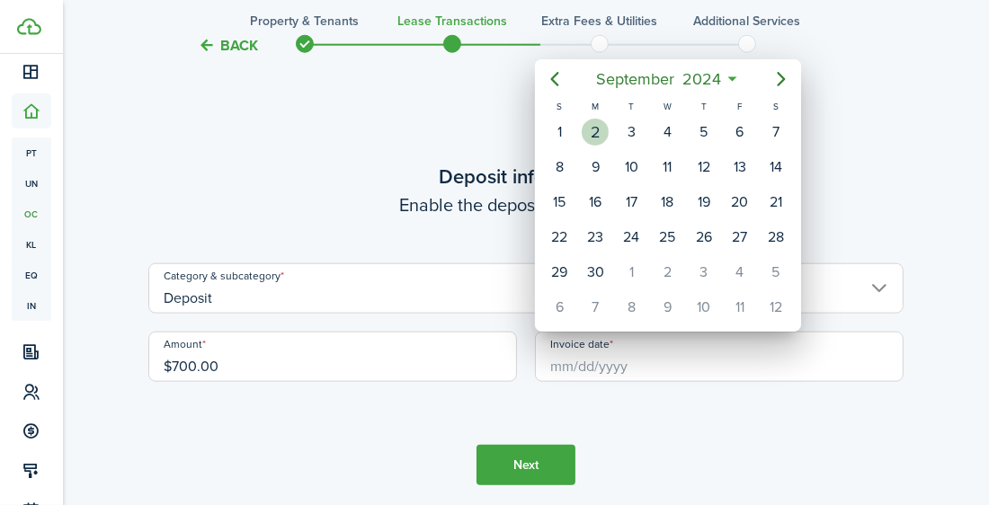
click at [599, 131] on div "2" at bounding box center [595, 132] width 27 height 27
type input "[DATE]"
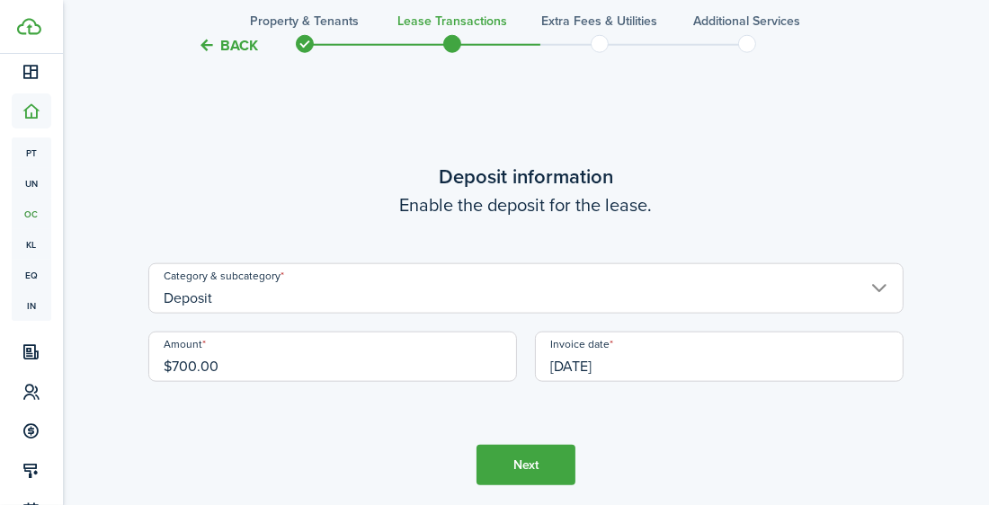
click at [558, 469] on button "Next" at bounding box center [526, 465] width 99 height 40
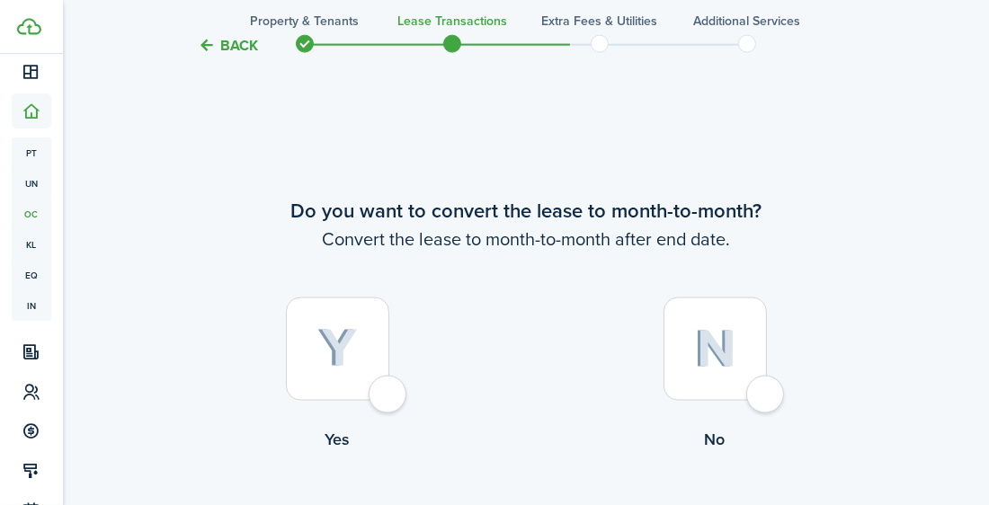
scroll to position [2030, 0]
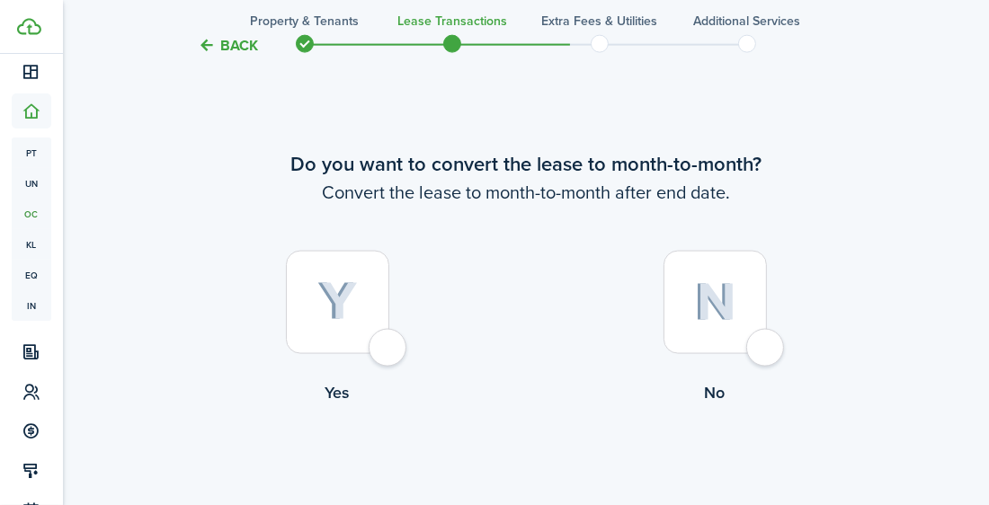
click at [759, 346] on div at bounding box center [715, 302] width 103 height 103
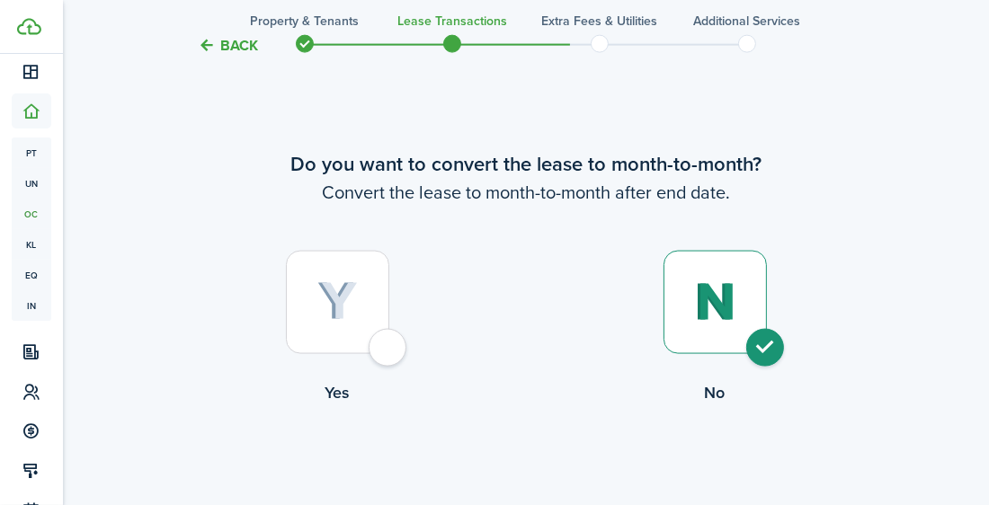
radio input "true"
click at [563, 465] on button "Continue" at bounding box center [526, 479] width 99 height 40
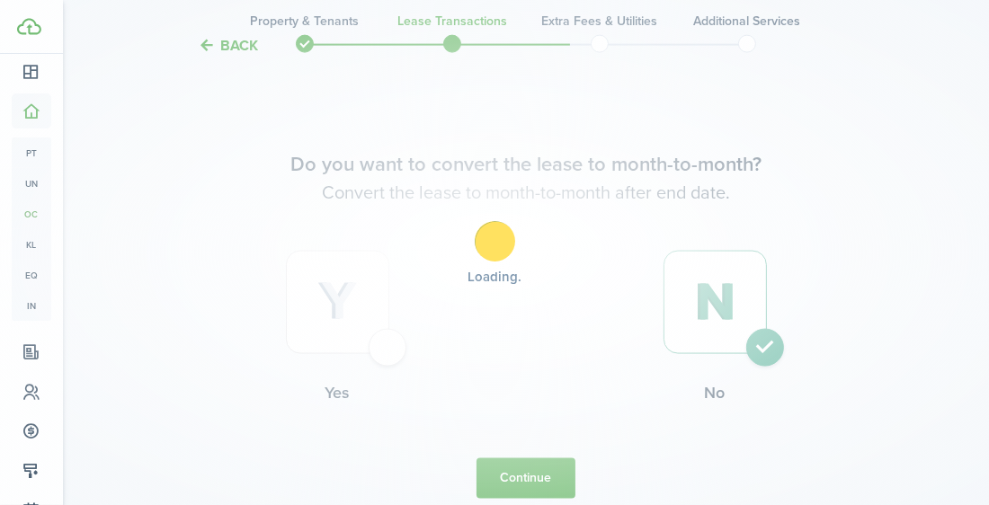
scroll to position [0, 0]
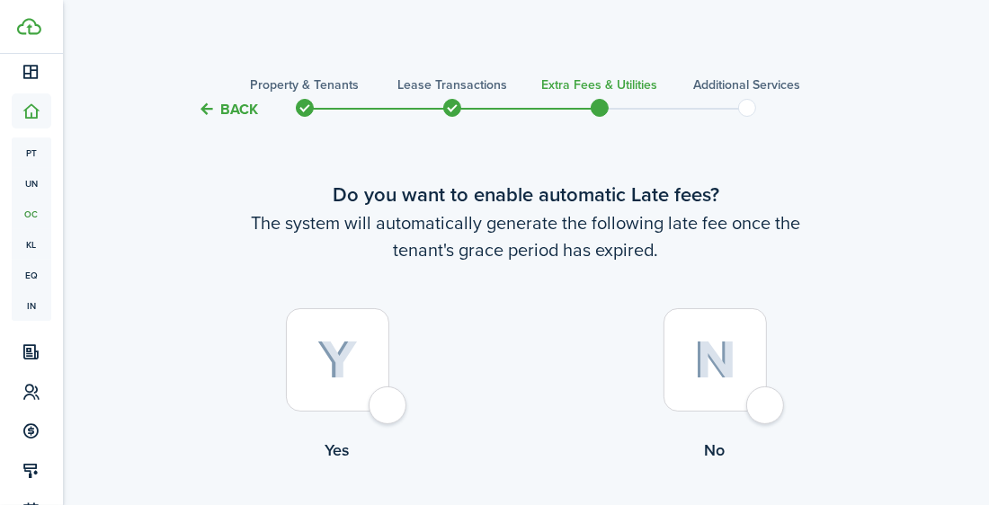
click at [407, 392] on label "Yes" at bounding box center [337, 389] width 378 height 163
radio input "true"
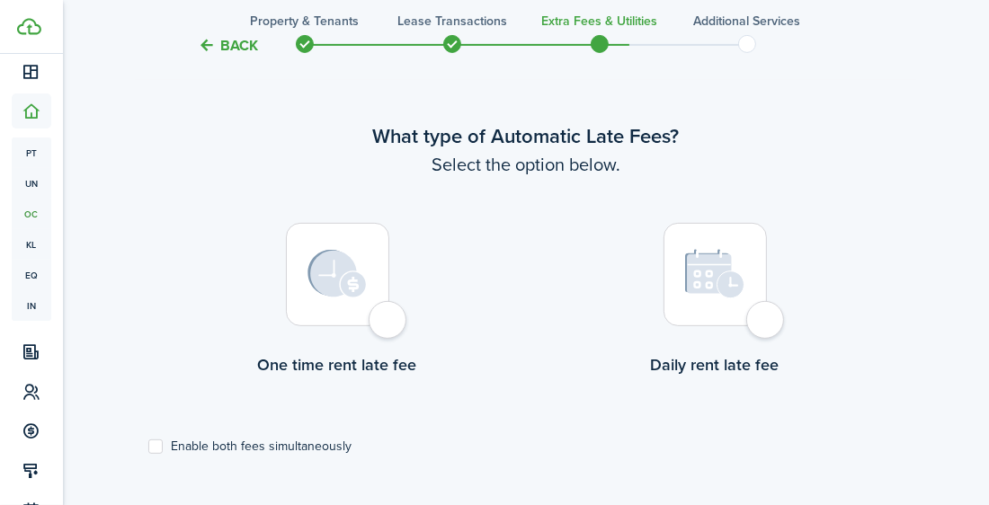
scroll to position [521, 0]
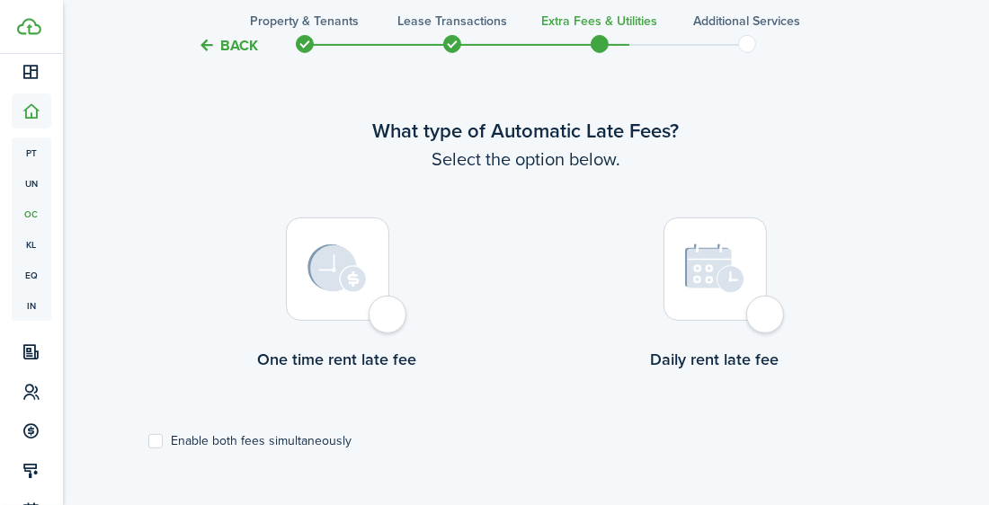
click at [383, 321] on div at bounding box center [337, 269] width 103 height 103
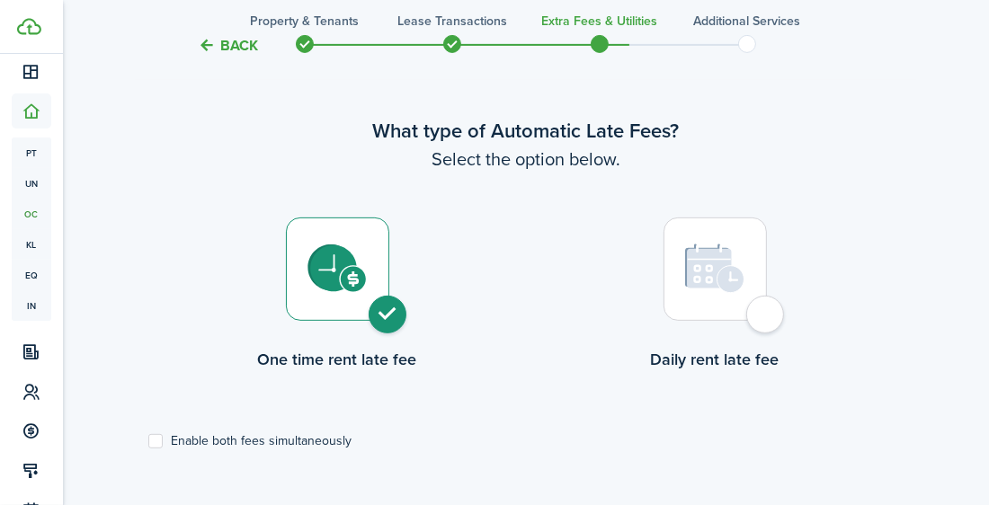
radio input "true"
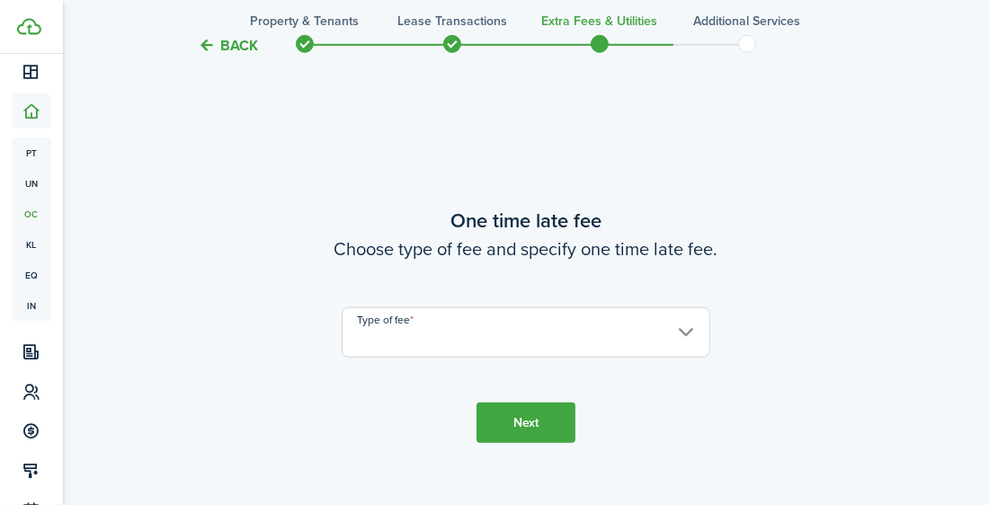
scroll to position [1026, 0]
click at [487, 332] on input "Type of fee" at bounding box center [526, 333] width 369 height 50
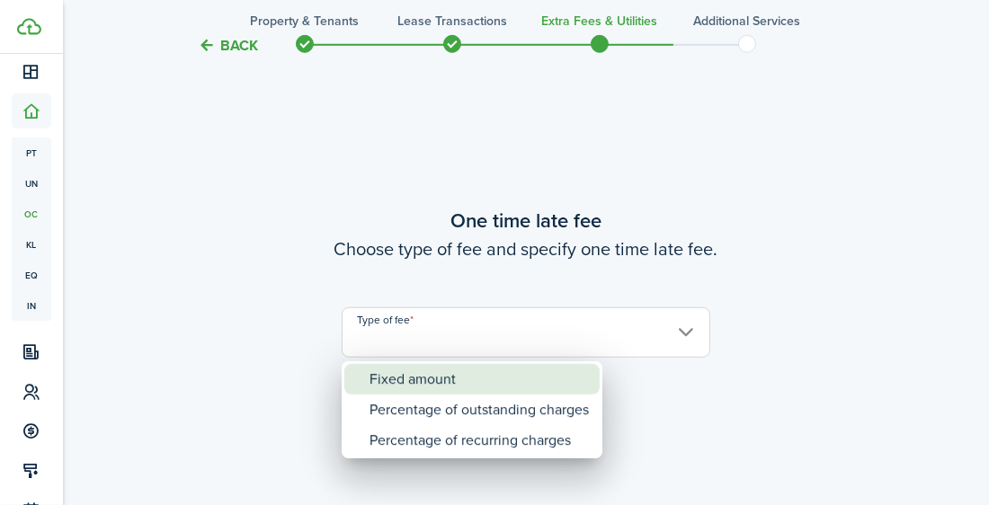
click at [477, 380] on div "Fixed amount" at bounding box center [479, 379] width 219 height 31
type input "Fixed amount"
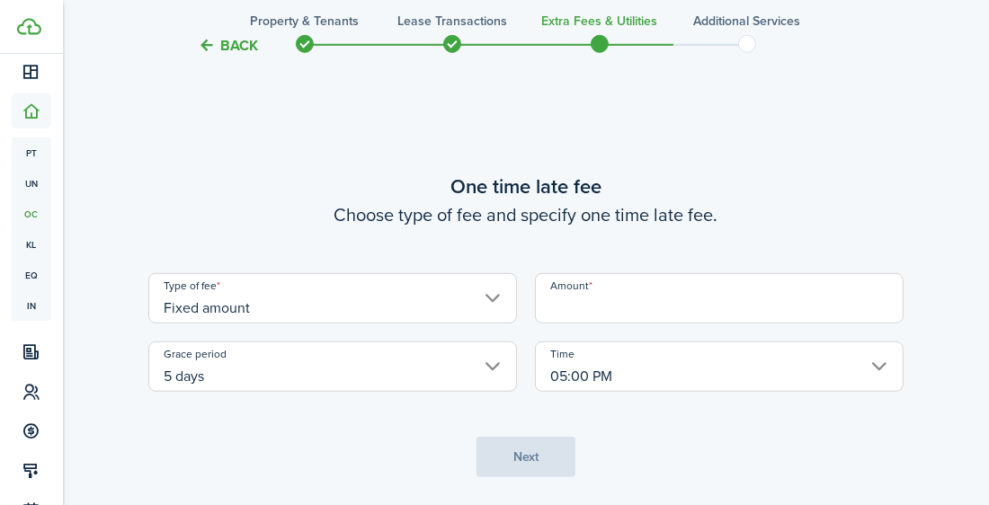
click at [585, 305] on input "Amount" at bounding box center [719, 298] width 369 height 50
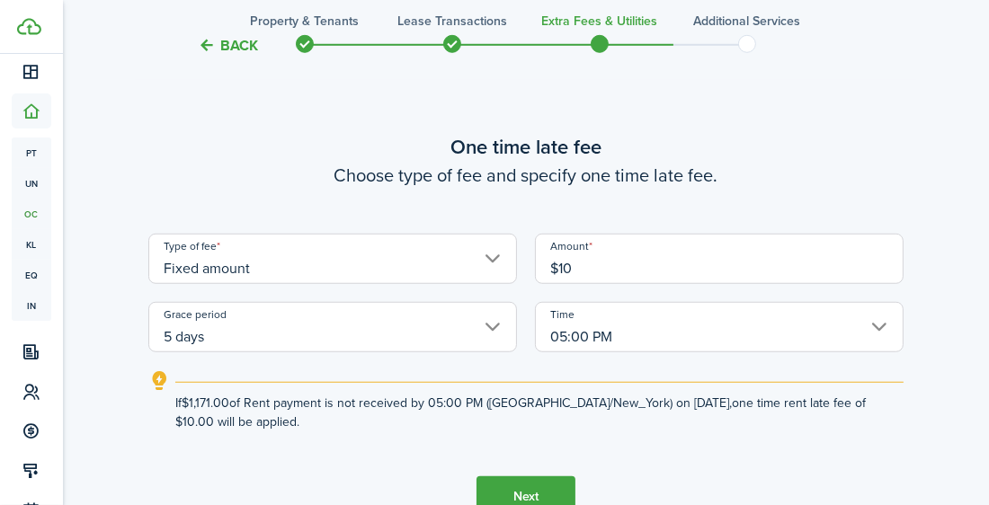
type input "$10.00"
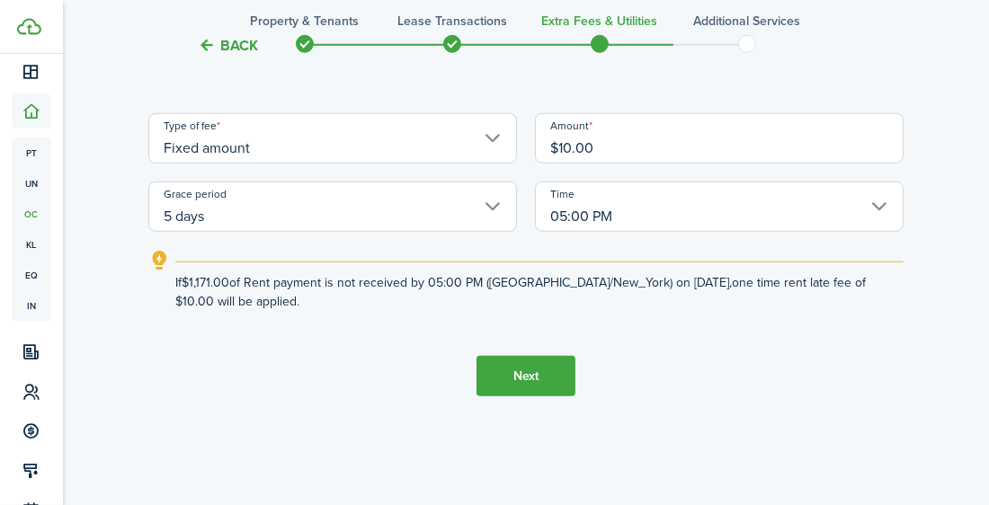
scroll to position [1147, 0]
click at [545, 387] on button "Next" at bounding box center [526, 375] width 99 height 40
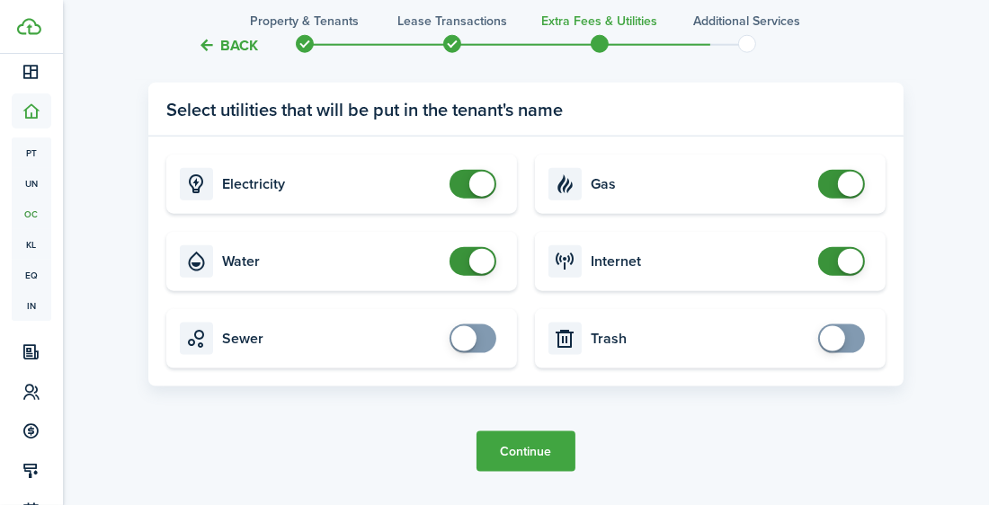
scroll to position [1748, 0]
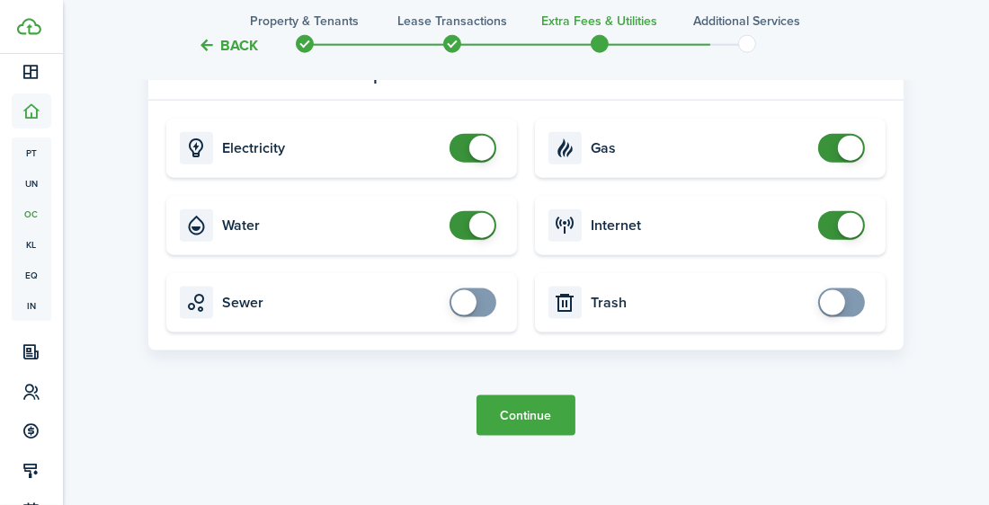
click at [484, 370] on tc-wizard-step "Utility providers settings Tenants will set up services on their own and provid…" at bounding box center [525, 163] width 755 height 617
click at [500, 420] on button "Continue" at bounding box center [526, 416] width 99 height 40
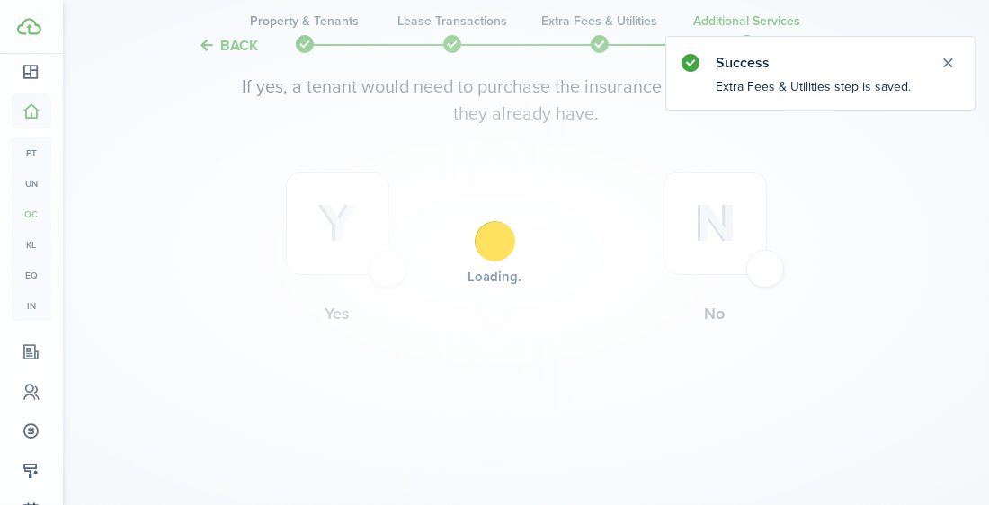
scroll to position [0, 0]
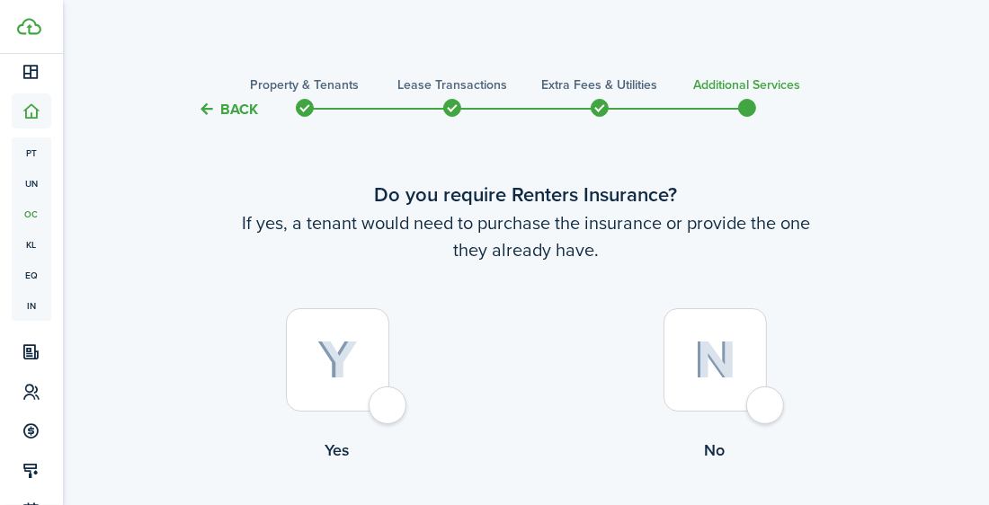
click at [389, 400] on div at bounding box center [337, 359] width 103 height 103
radio input "true"
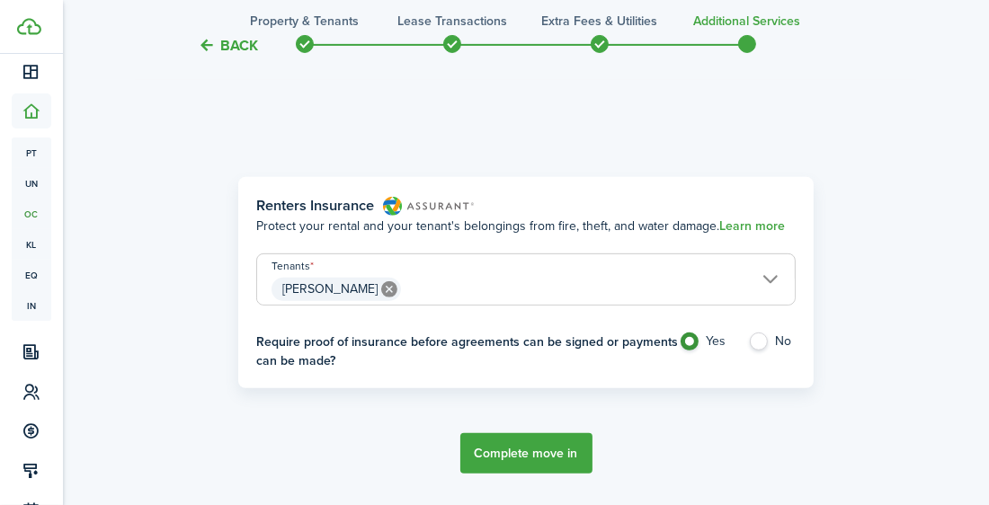
scroll to position [521, 0]
click at [688, 341] on label "Yes" at bounding box center [704, 345] width 51 height 27
click at [566, 458] on button "Complete move in" at bounding box center [526, 453] width 132 height 40
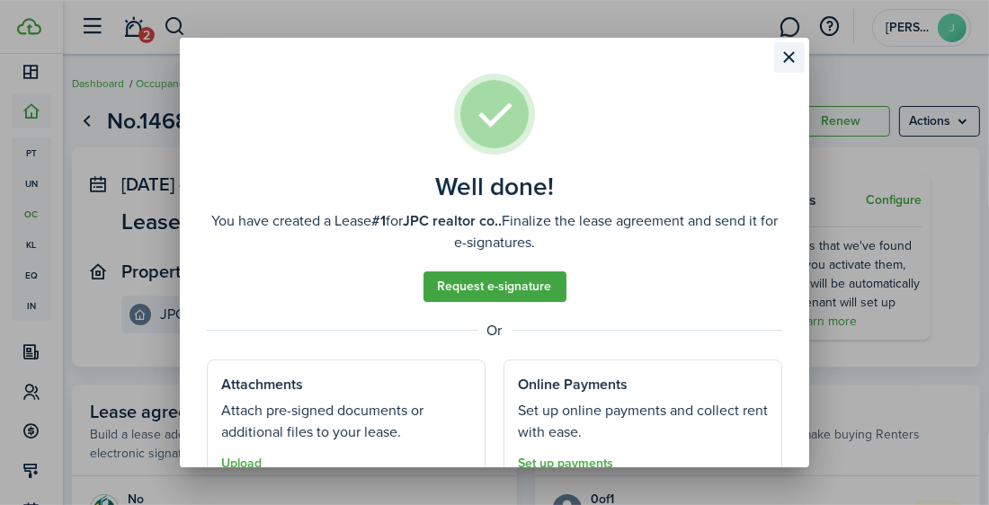
click at [786, 60] on button "Close modal" at bounding box center [789, 57] width 31 height 31
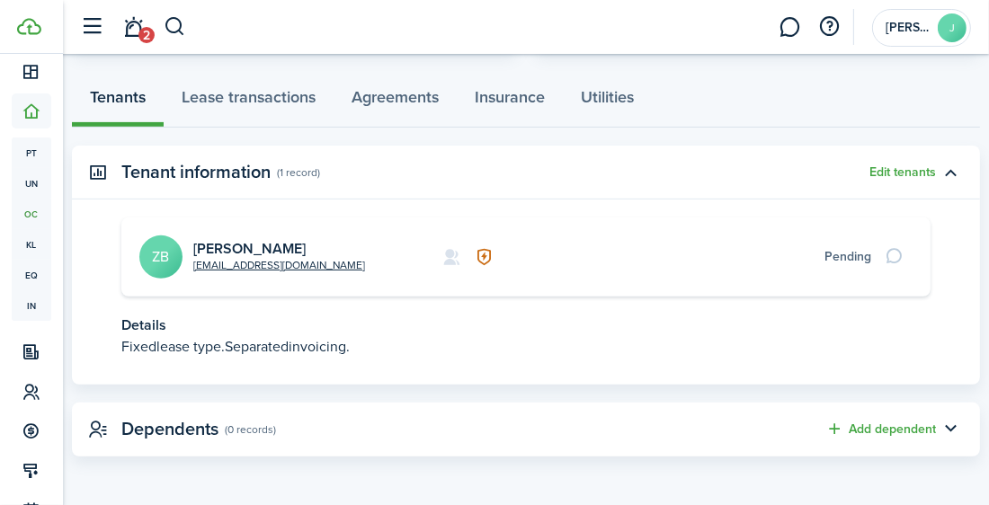
scroll to position [454, 0]
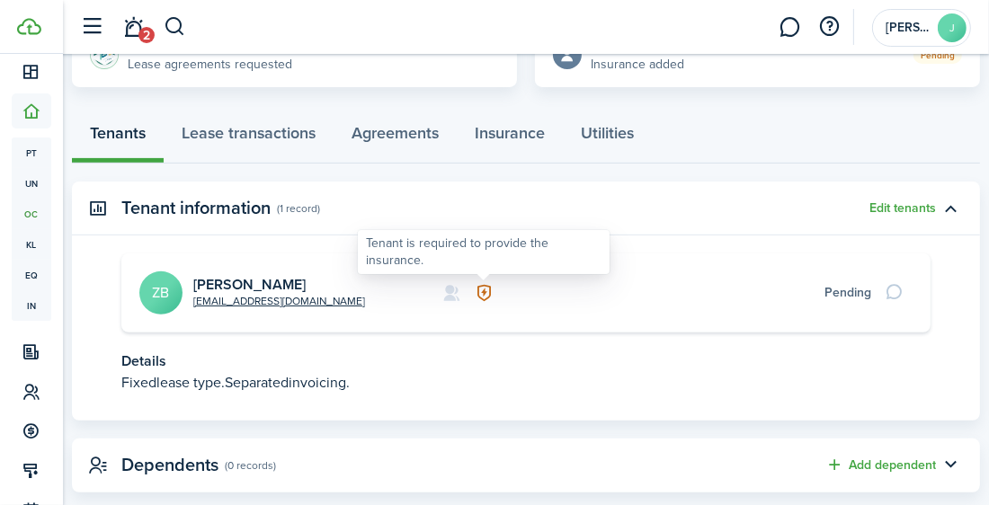
click at [484, 291] on icon at bounding box center [484, 293] width 19 height 18
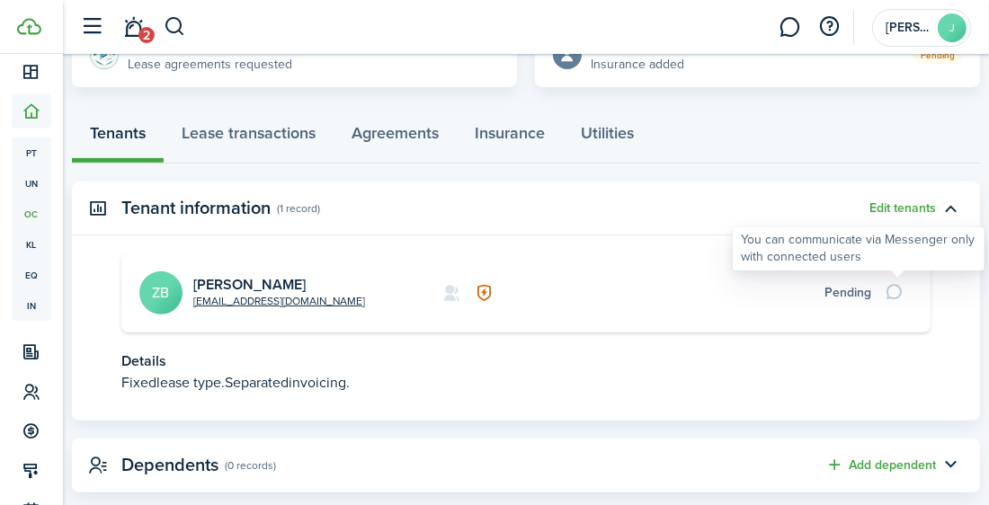
click at [891, 292] on div at bounding box center [897, 293] width 31 height 25
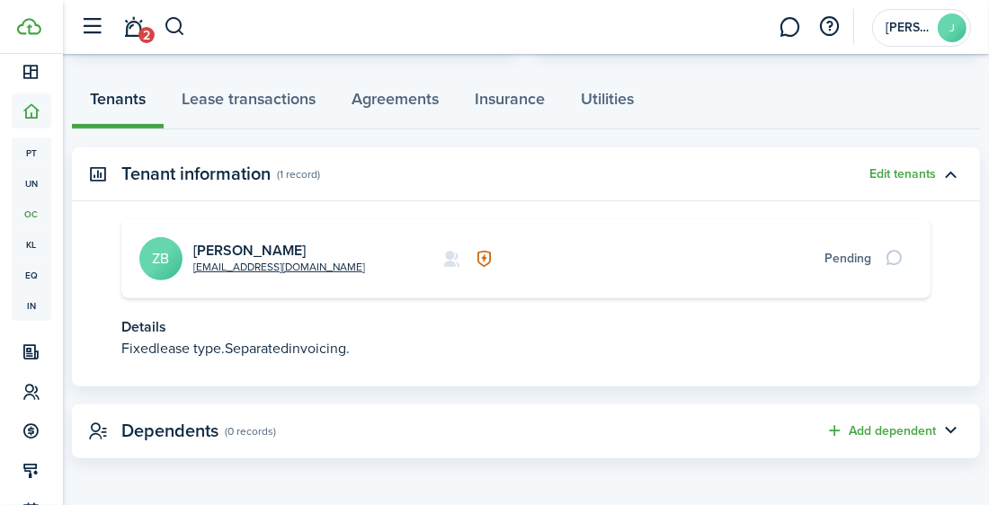
scroll to position [490, 0]
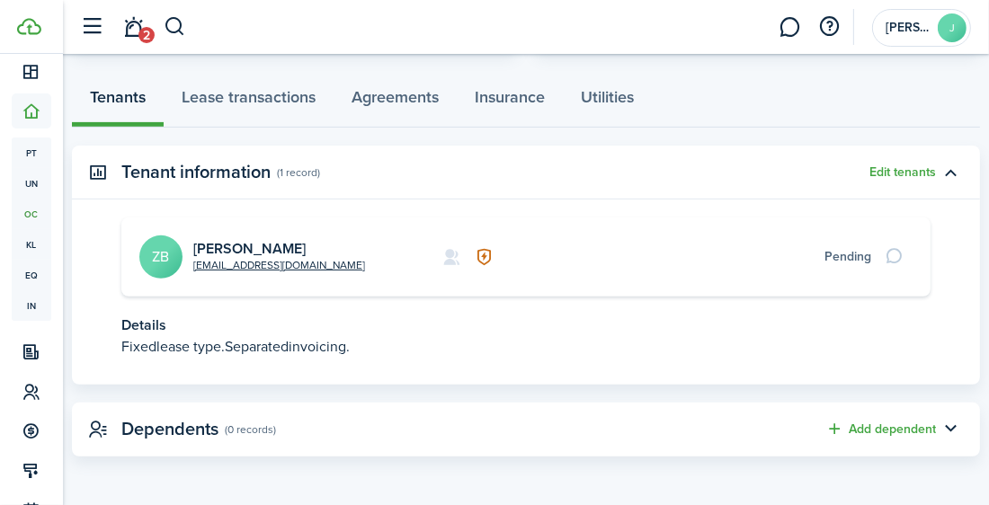
click at [485, 268] on card "[EMAIL_ADDRESS][DOMAIN_NAME] [PERSON_NAME] ZB Pending" at bounding box center [525, 257] width 809 height 79
click at [454, 266] on card "[EMAIL_ADDRESS][DOMAIN_NAME] [PERSON_NAME] ZB Pending" at bounding box center [525, 257] width 809 height 79
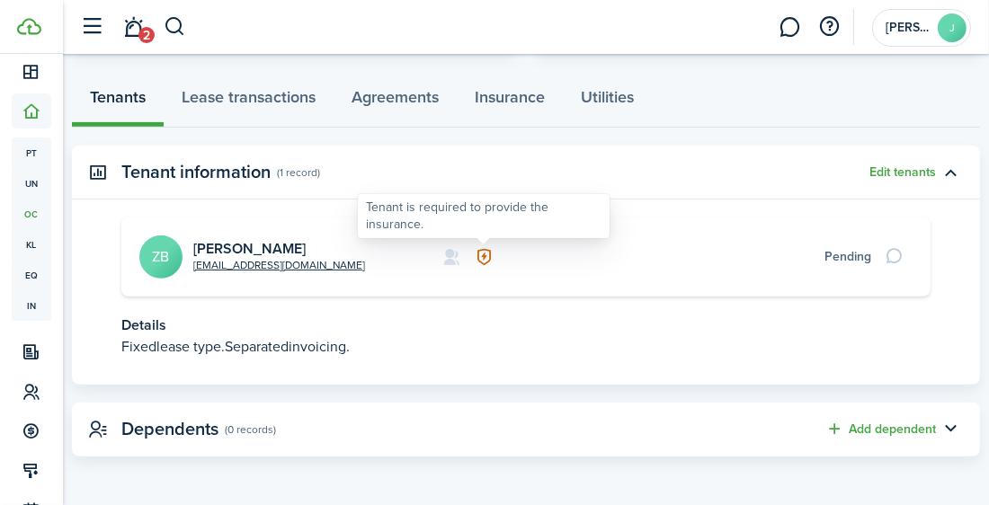
click at [484, 256] on icon at bounding box center [484, 257] width 19 height 18
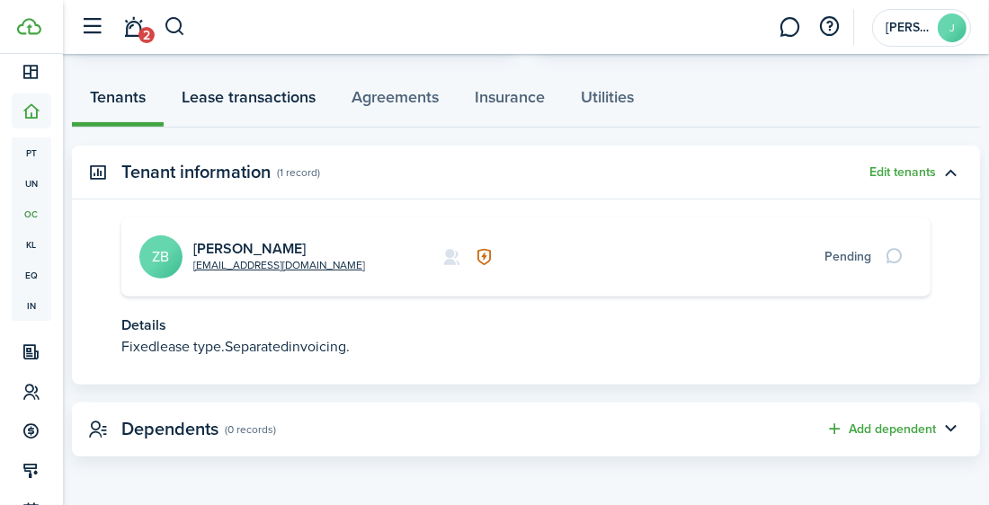
click at [281, 110] on link "Lease transactions" at bounding box center [249, 100] width 170 height 53
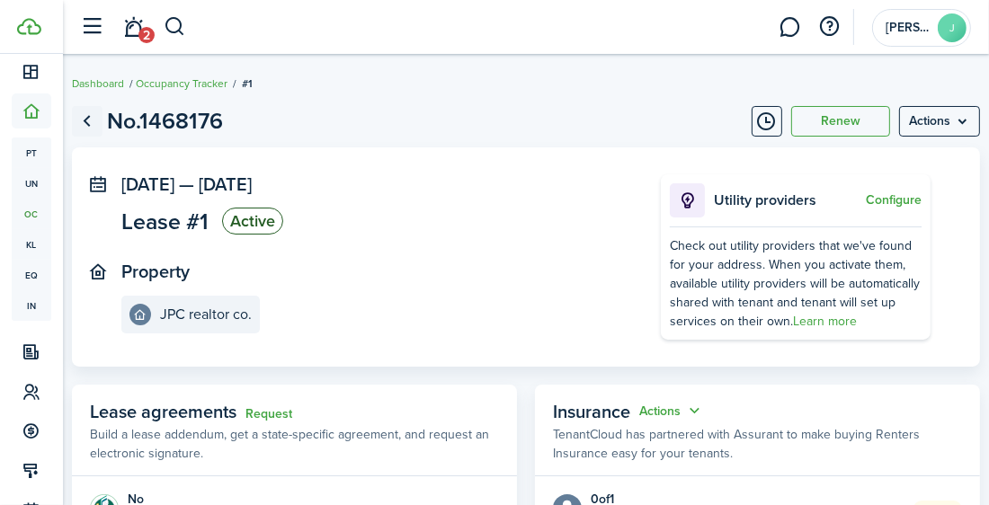
click at [89, 129] on link "Go back" at bounding box center [87, 121] width 31 height 31
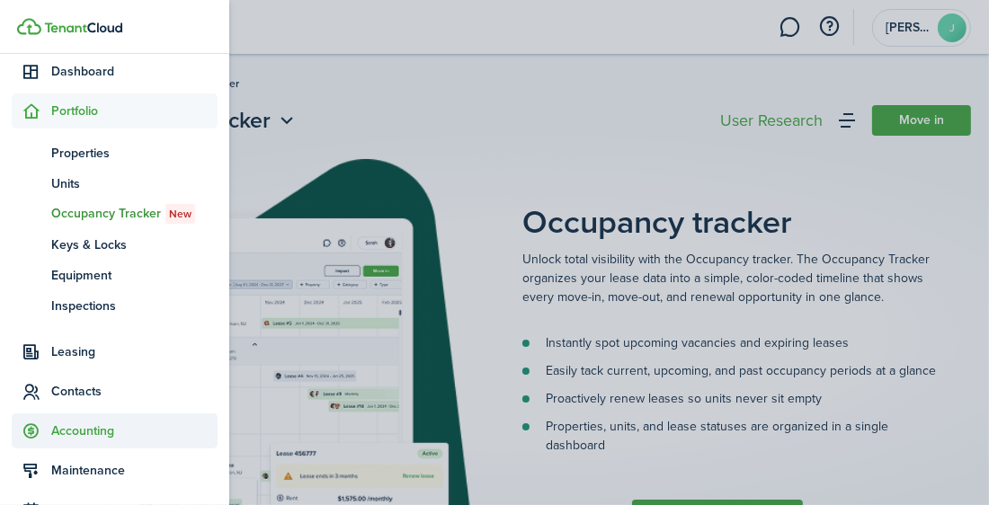
click at [124, 442] on span "Accounting" at bounding box center [115, 431] width 206 height 35
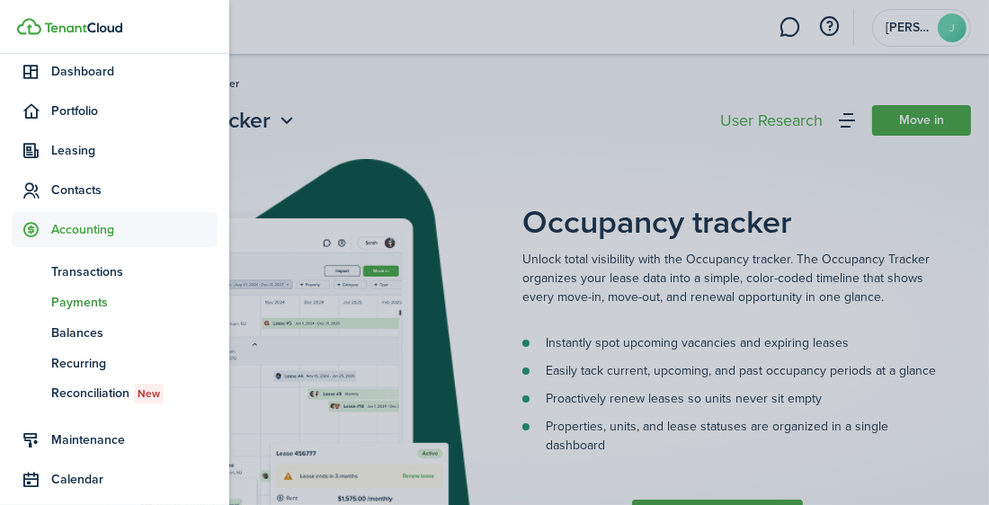
click at [118, 309] on span "Payments" at bounding box center [134, 302] width 166 height 19
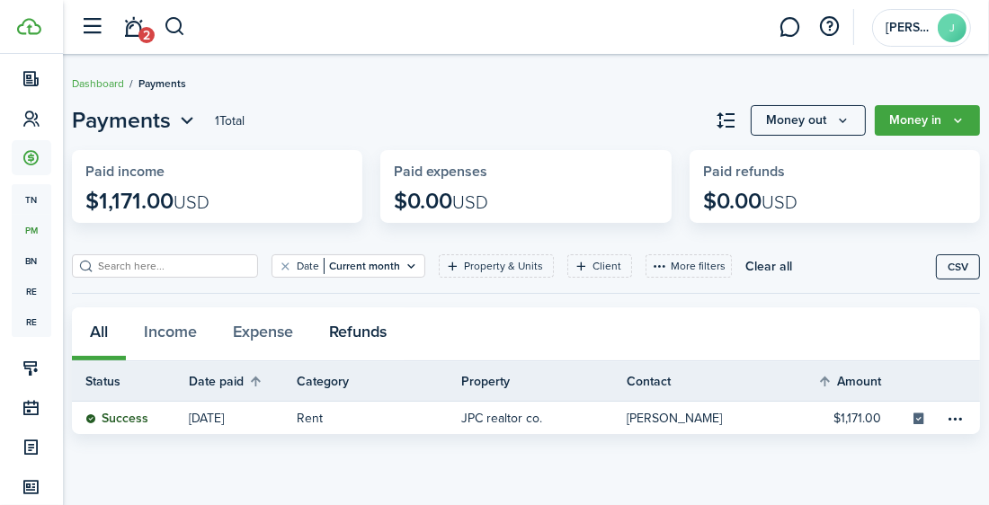
scroll to position [262, 0]
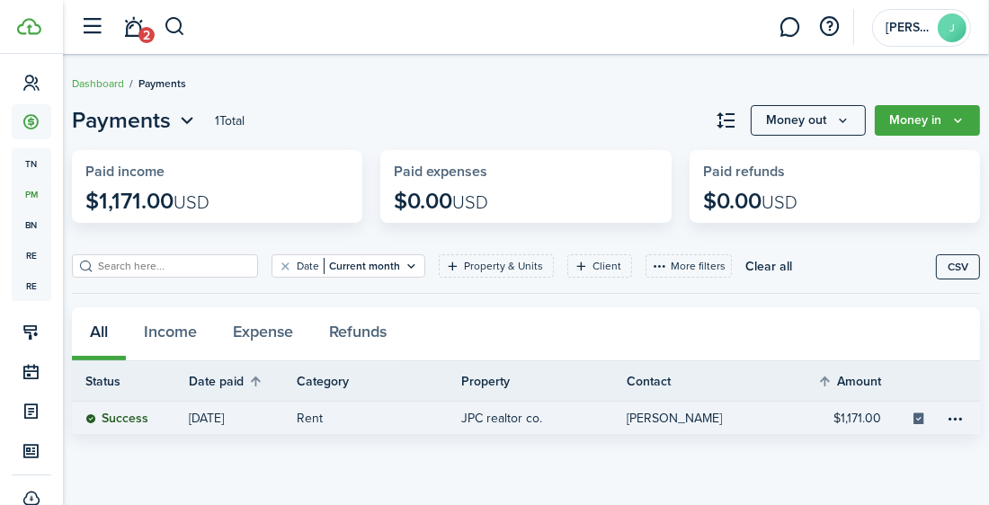
click at [362, 428] on link "Rent" at bounding box center [379, 418] width 165 height 32
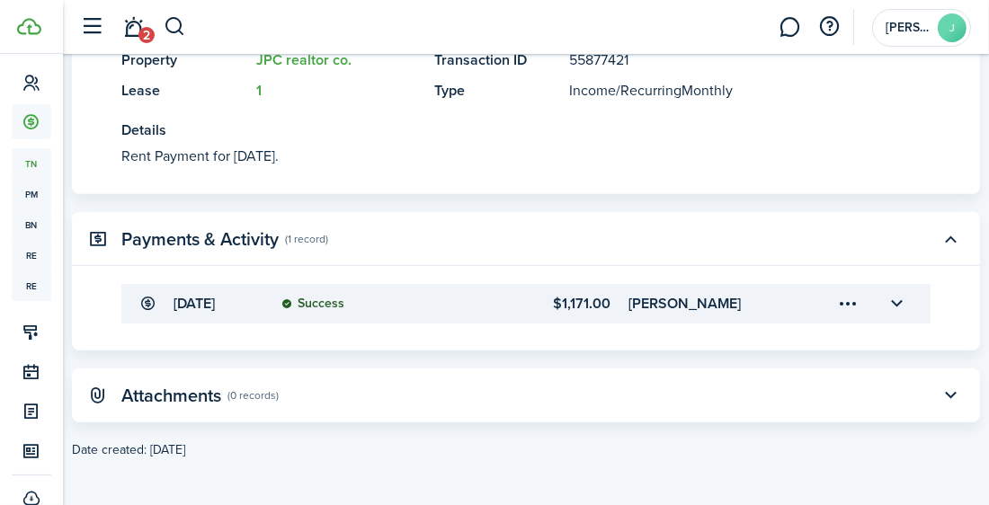
scroll to position [504, 0]
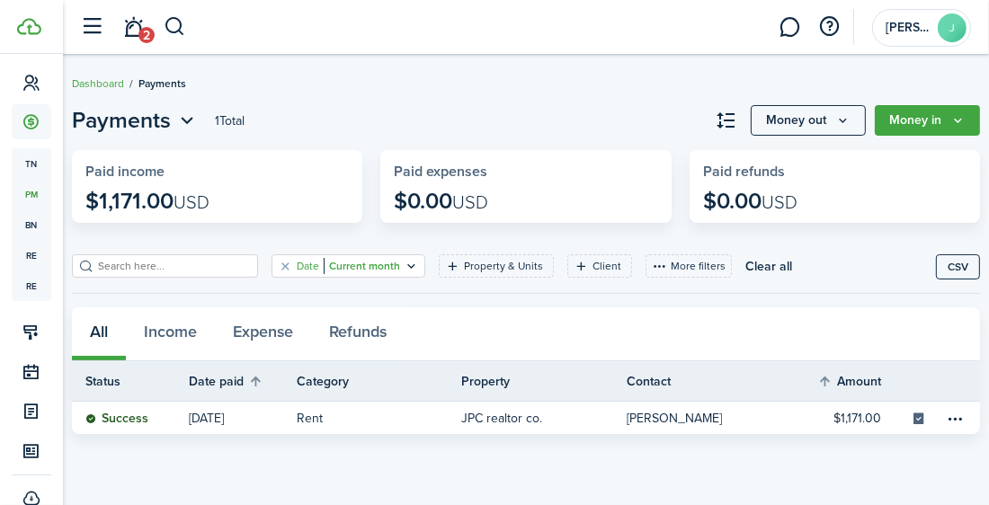
click at [394, 271] on filter-tag "Date Current month" at bounding box center [349, 265] width 154 height 23
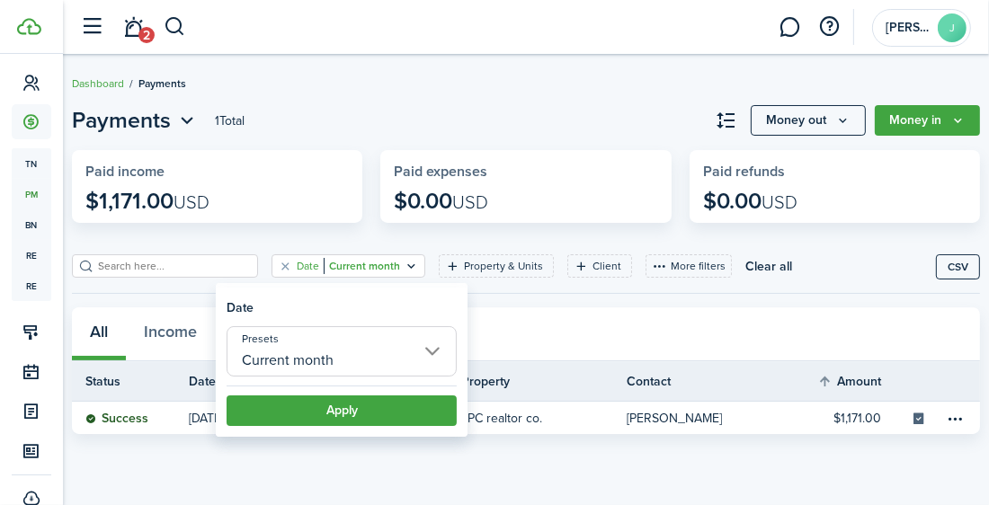
click at [432, 346] on input "Current month" at bounding box center [342, 351] width 230 height 50
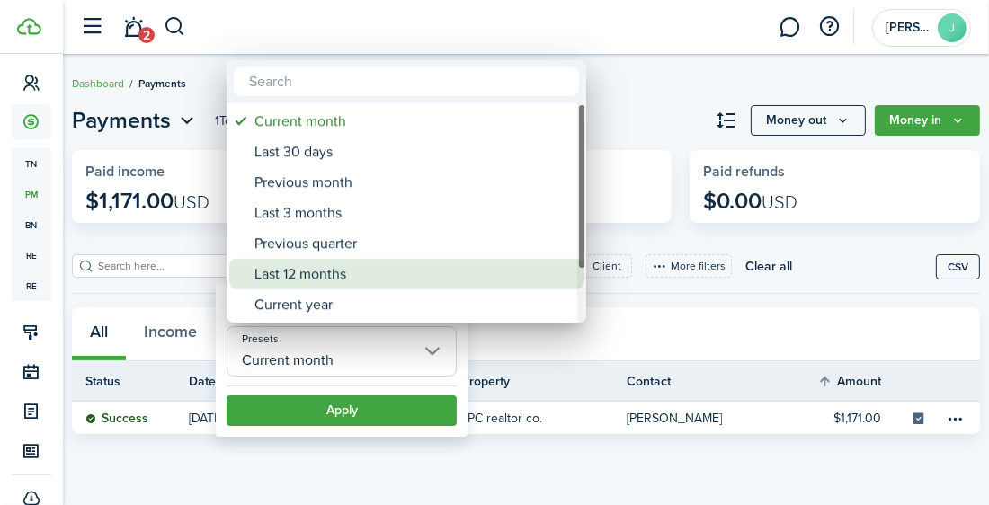
click at [423, 277] on div "Last 12 months" at bounding box center [413, 274] width 318 height 31
type input "Last 12 months"
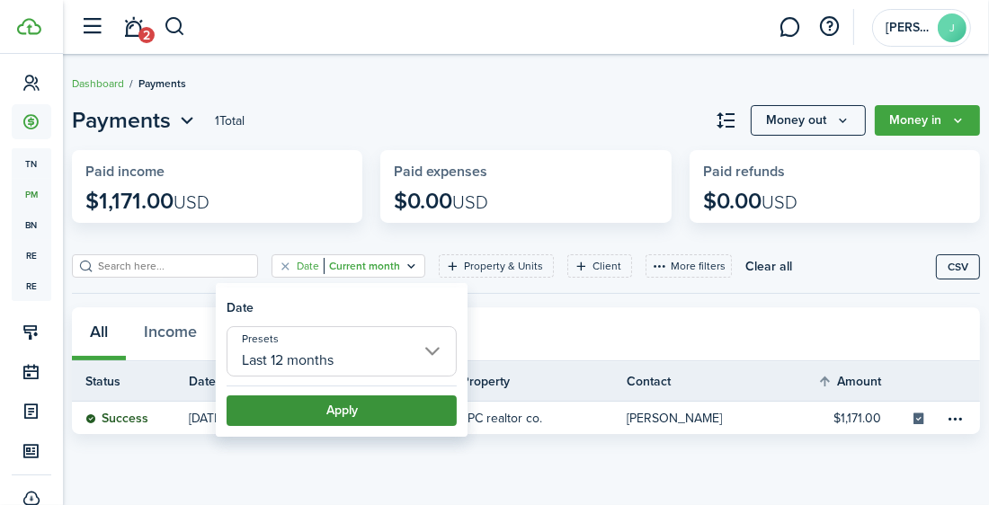
click at [377, 413] on button "Apply" at bounding box center [342, 411] width 230 height 31
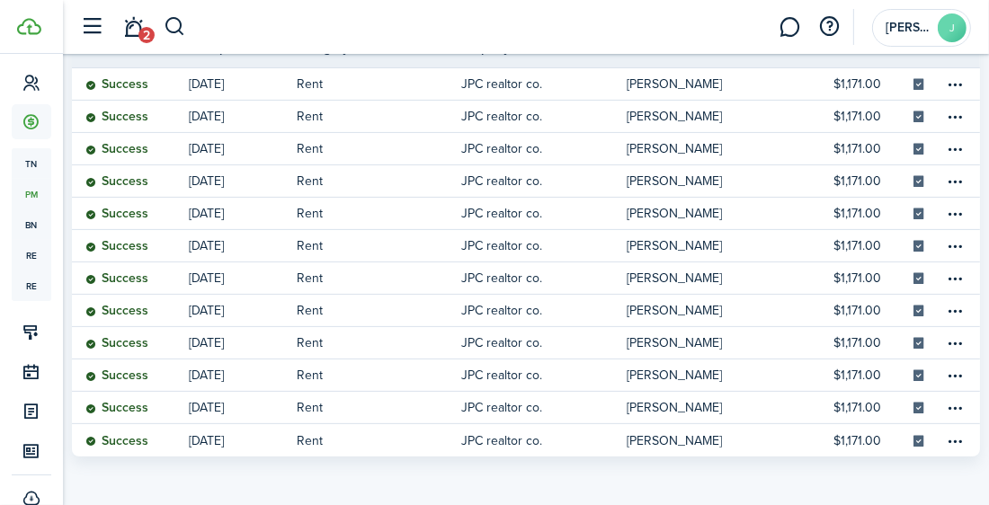
scroll to position [298, 0]
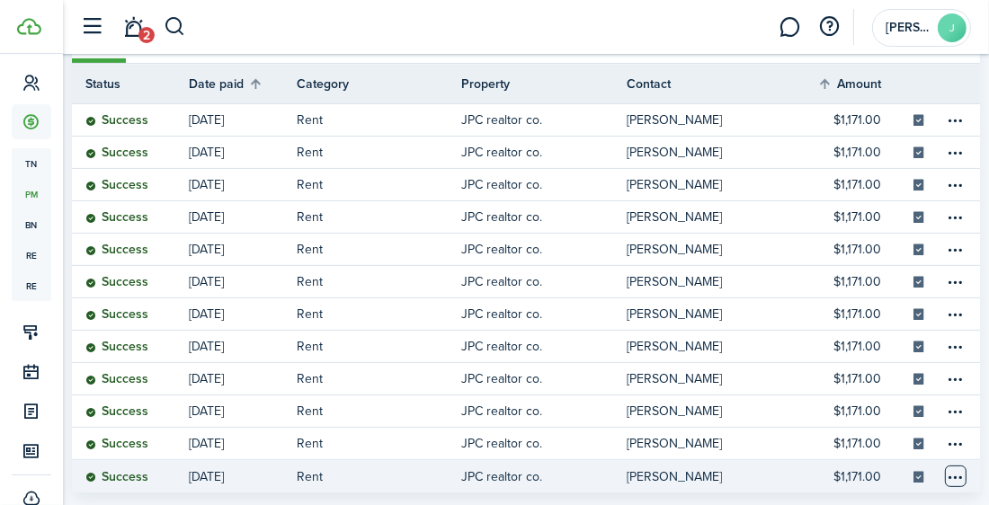
click at [953, 474] on table-menu-btn-icon at bounding box center [956, 477] width 22 height 22
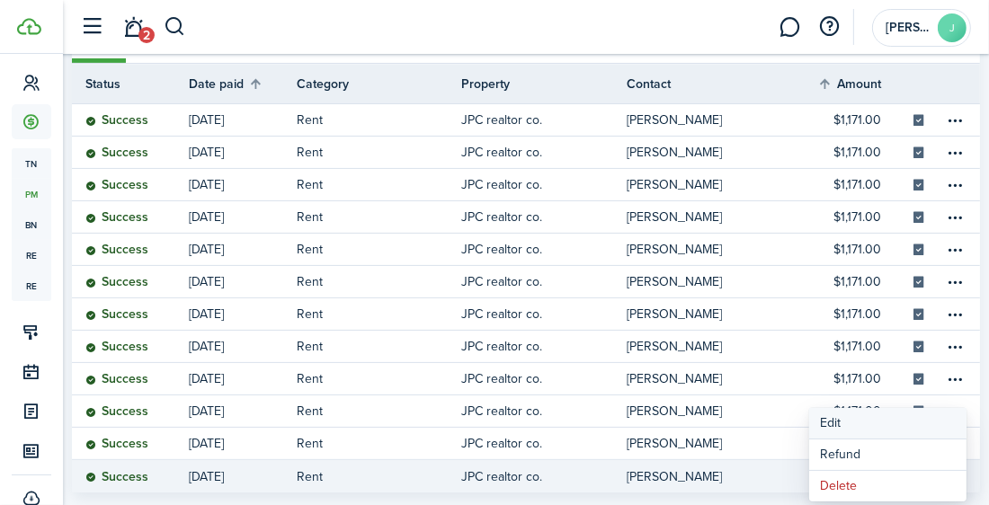
click at [907, 428] on button "Edit" at bounding box center [887, 423] width 157 height 31
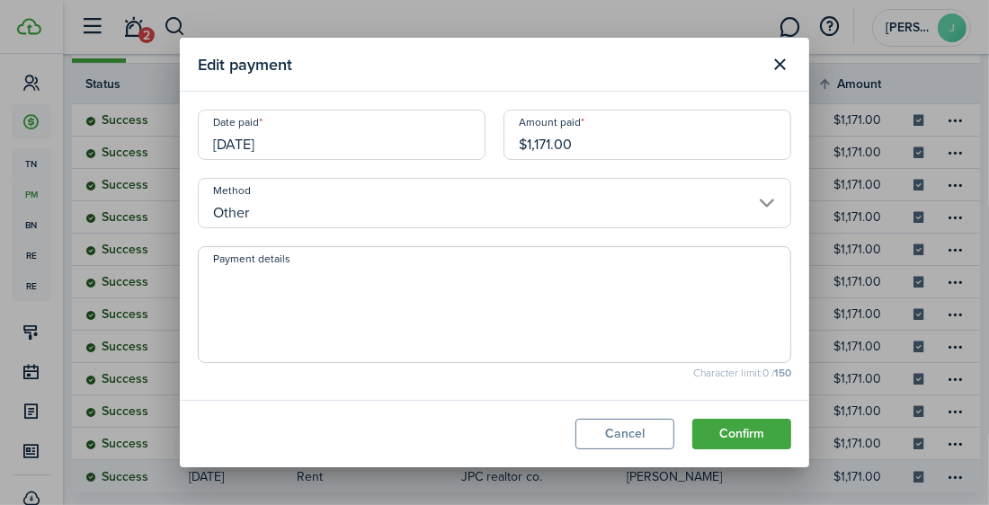
click at [590, 137] on input "$1,171.00" at bounding box center [648, 135] width 288 height 50
click at [522, 205] on input "Other" at bounding box center [495, 203] width 594 height 50
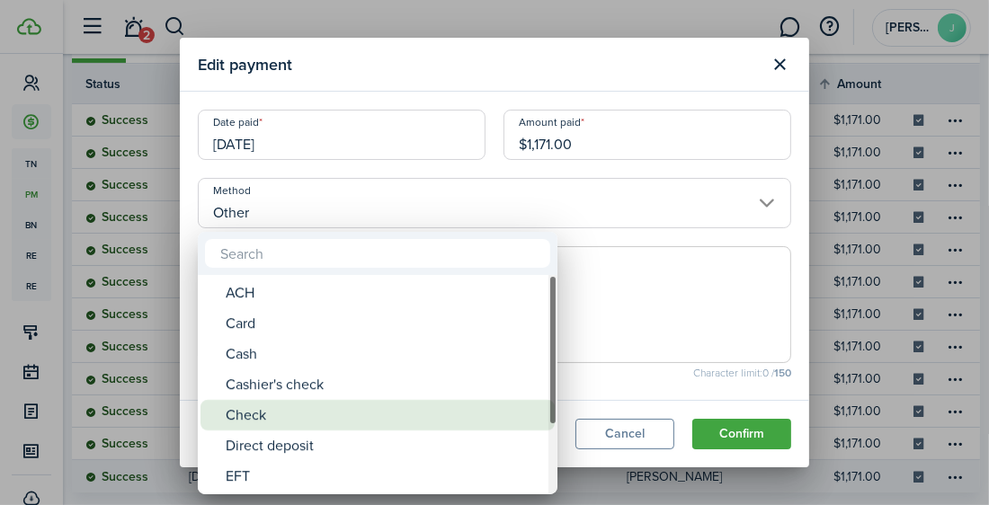
click at [458, 422] on div "Check" at bounding box center [385, 415] width 318 height 31
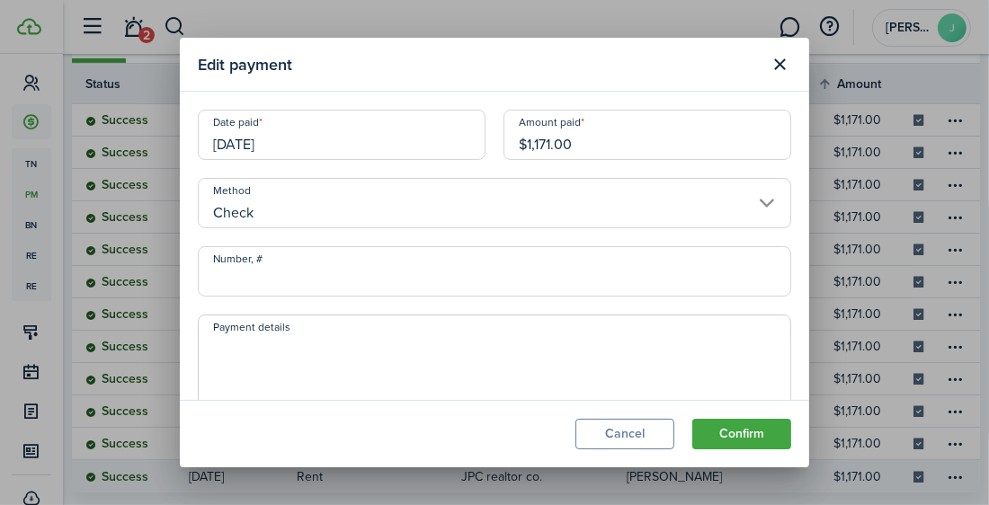
click at [495, 198] on input "Check" at bounding box center [495, 203] width 594 height 50
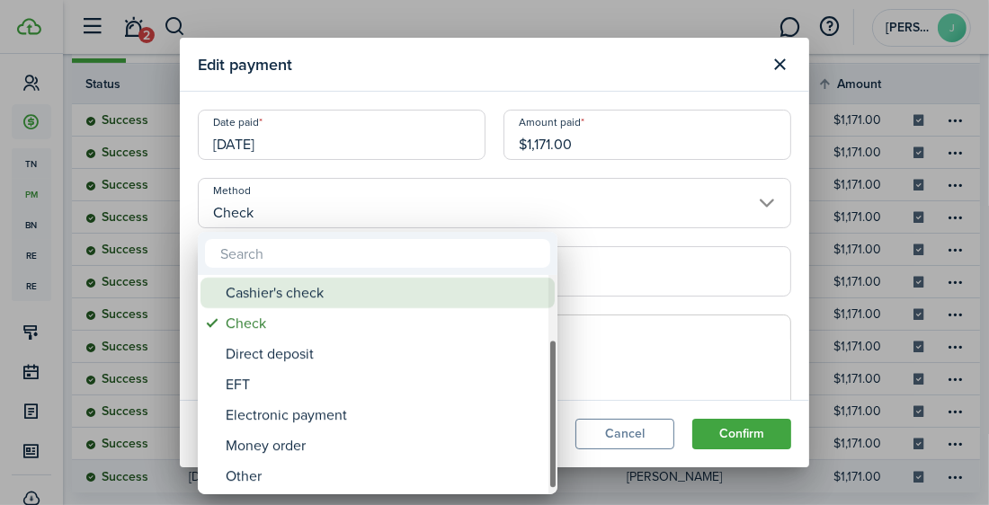
click at [452, 292] on div "Cashier's check" at bounding box center [385, 293] width 318 height 31
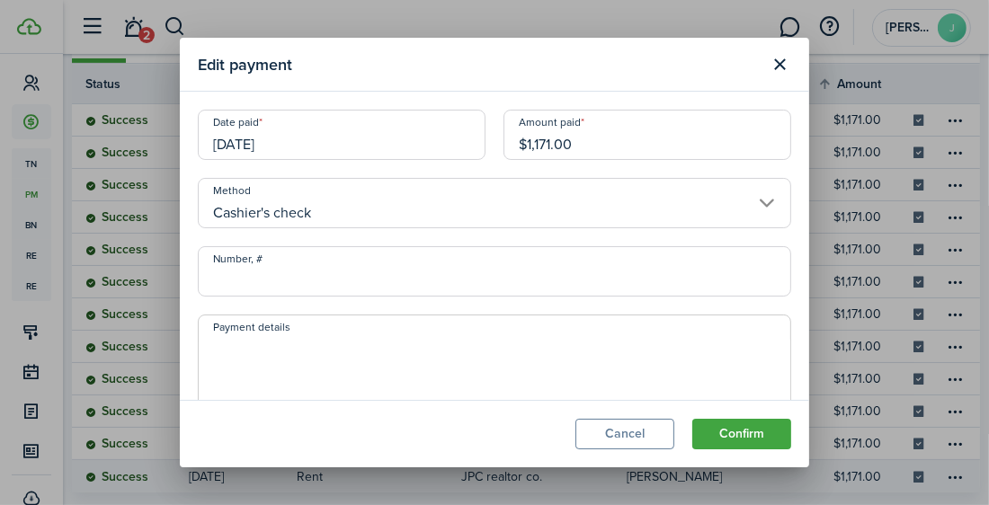
click at [508, 201] on input "Cashier's check" at bounding box center [495, 203] width 594 height 50
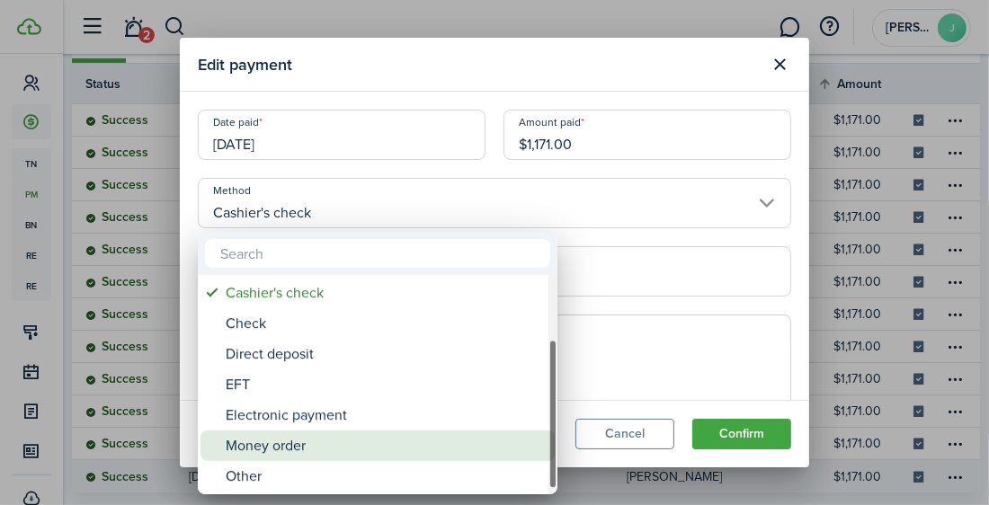
click at [451, 445] on div "Money order" at bounding box center [385, 446] width 318 height 31
type input "Money order"
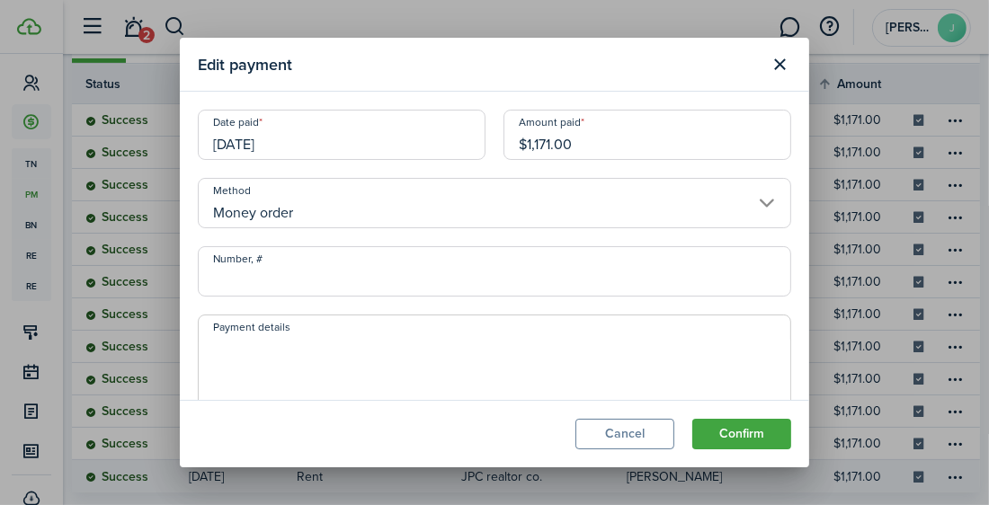
click at [610, 143] on input "$1,171.00" at bounding box center [648, 135] width 288 height 50
click at [388, 333] on span at bounding box center [495, 373] width 594 height 117
type input "$800.00"
click at [377, 363] on textarea "Payment details" at bounding box center [495, 378] width 592 height 86
type textarea "security deposit"
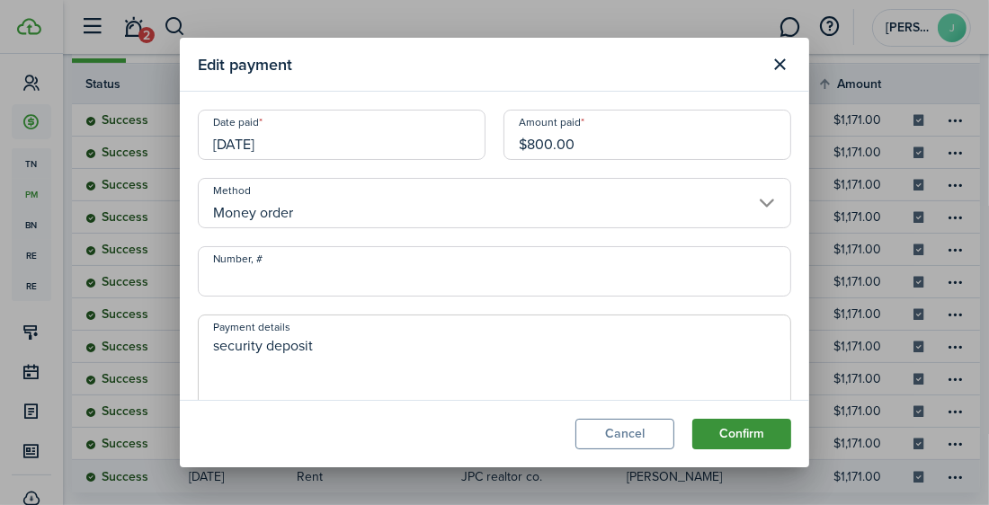
click at [722, 436] on button "Confirm" at bounding box center [741, 434] width 99 height 31
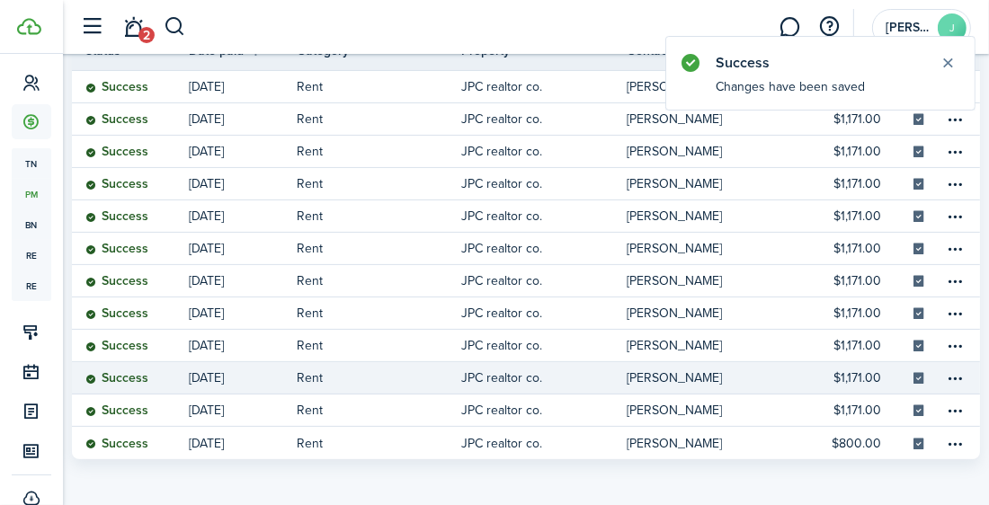
scroll to position [334, 0]
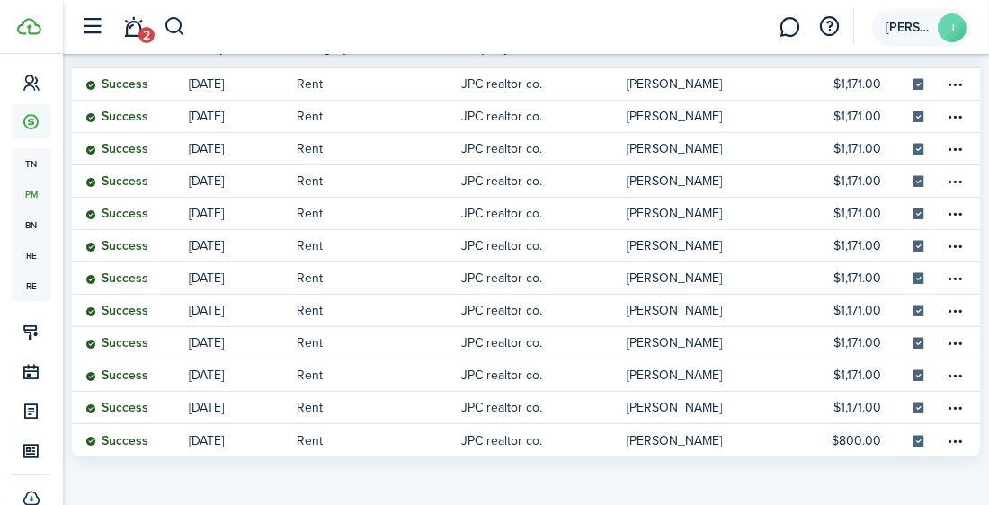
click at [958, 35] on avatar-text "J" at bounding box center [952, 27] width 29 height 29
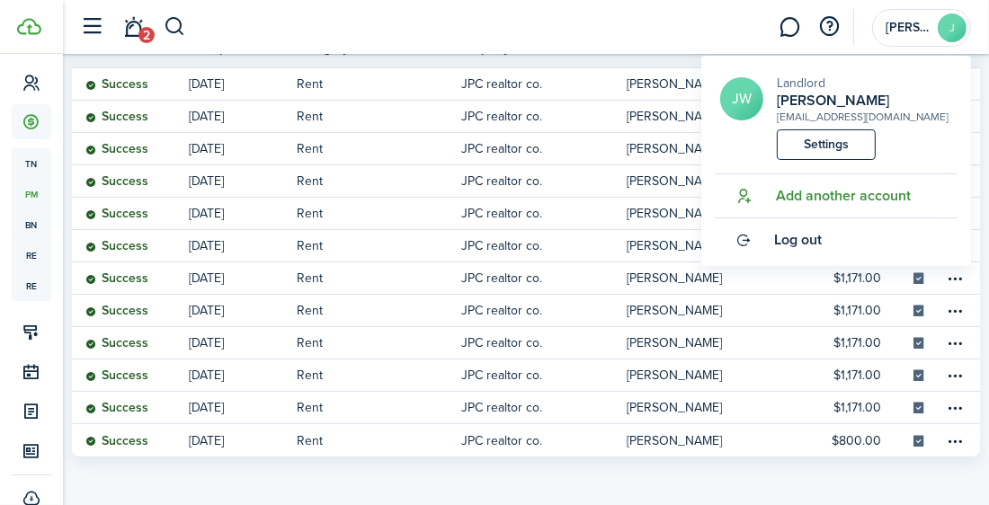
click at [880, 203] on span "Add another account" at bounding box center [843, 196] width 135 height 16
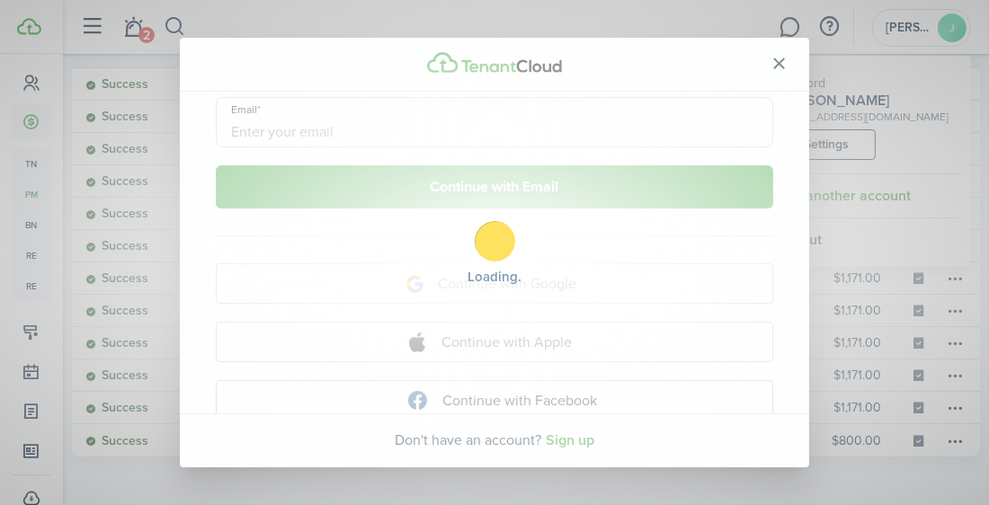
scroll to position [92, 0]
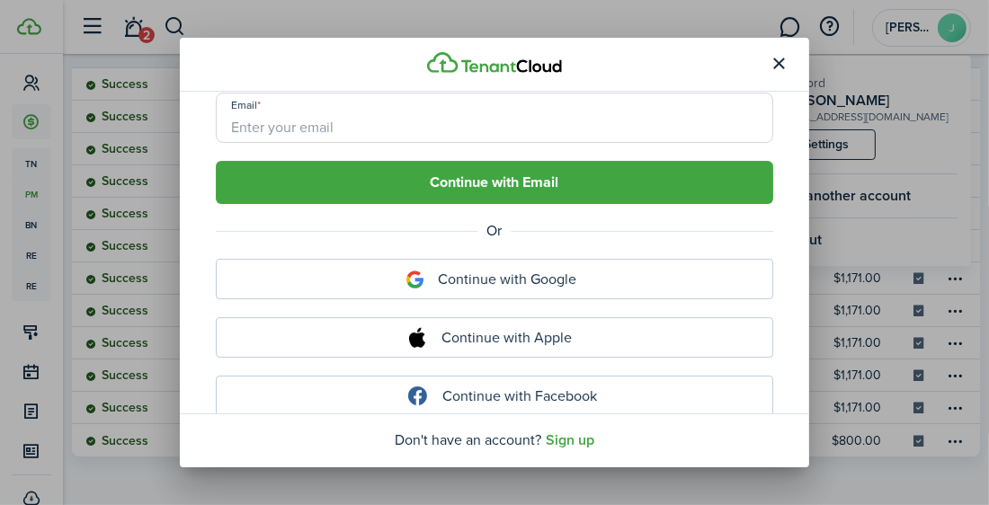
click at [620, 117] on input "Email" at bounding box center [495, 118] width 558 height 50
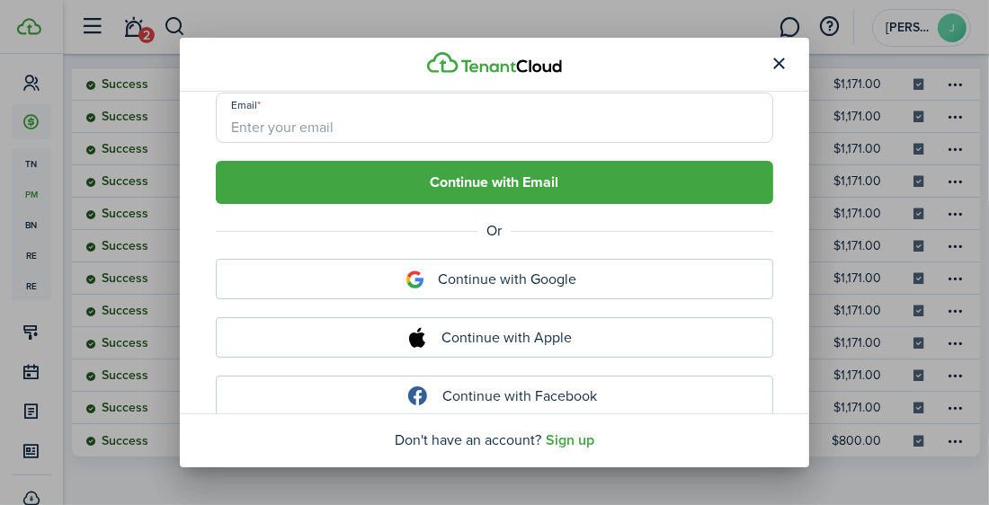
type input "[EMAIL_ADDRESS][DOMAIN_NAME]"
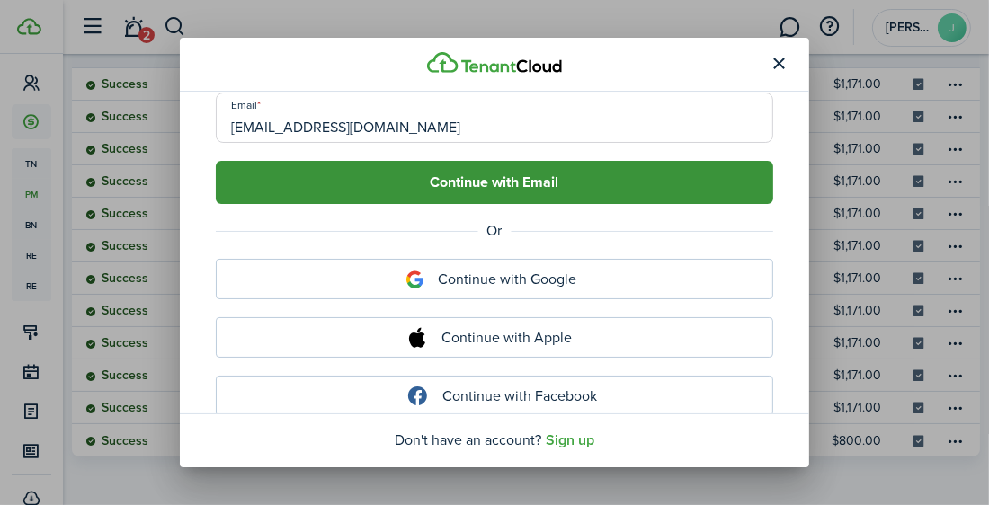
click at [404, 198] on button "Continue with Email" at bounding box center [495, 182] width 558 height 43
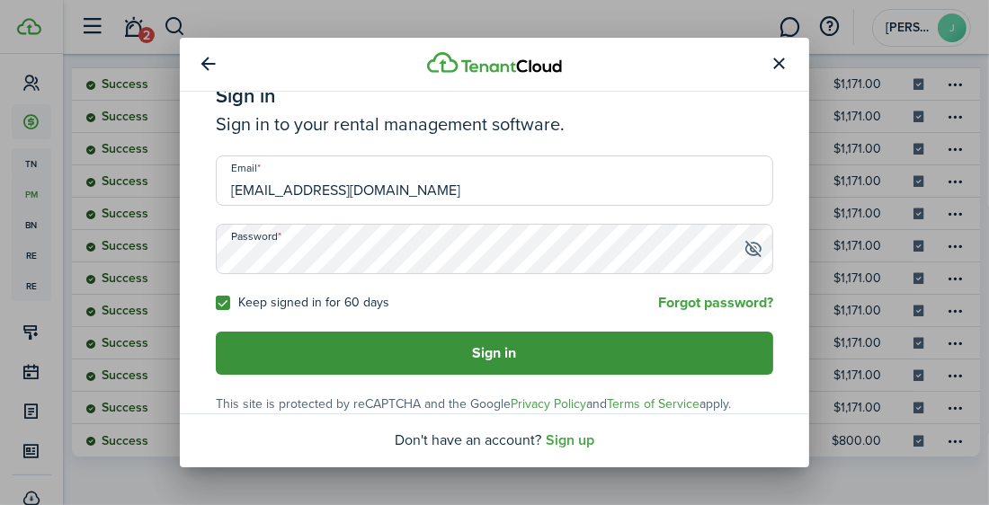
click at [367, 350] on button "Sign in" at bounding box center [495, 353] width 558 height 43
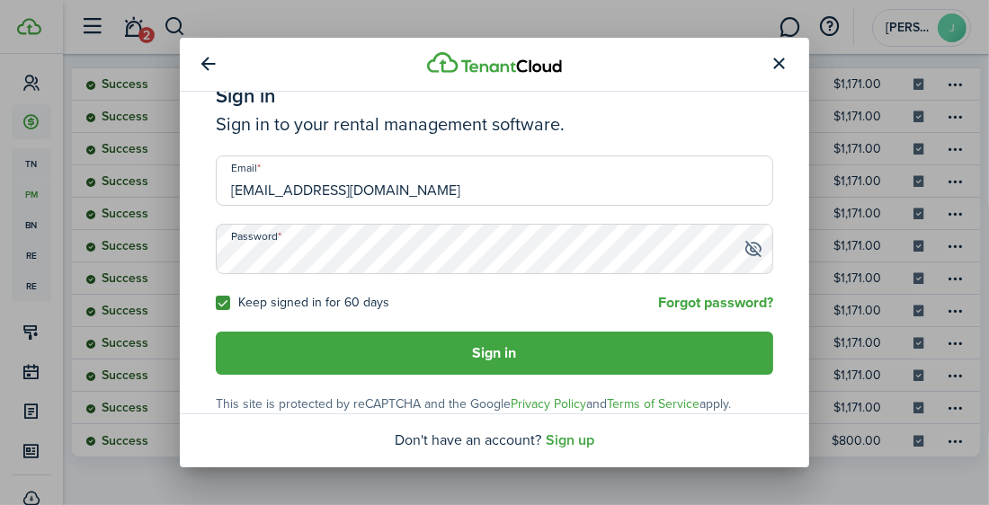
click at [744, 251] on span at bounding box center [753, 249] width 19 height 18
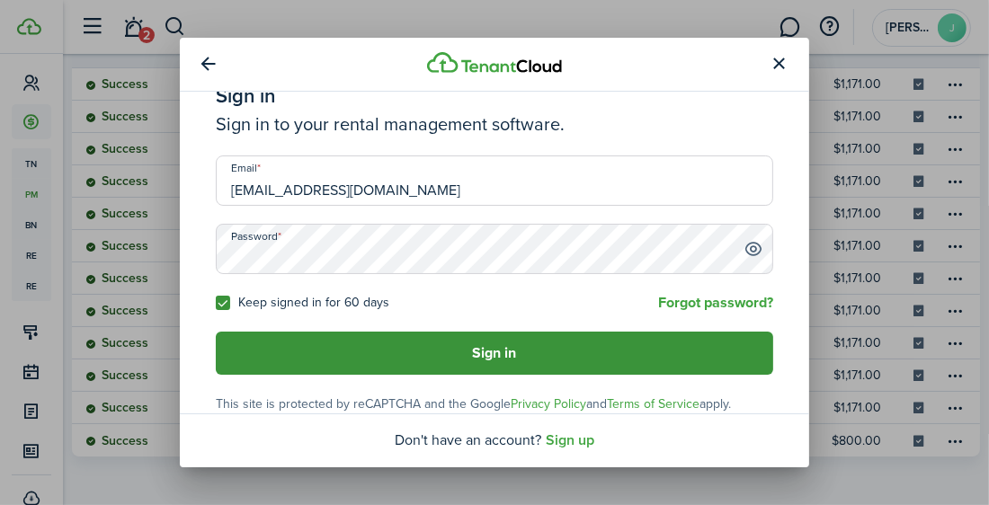
click at [469, 354] on button "Sign in" at bounding box center [495, 353] width 558 height 43
click at [483, 349] on button "Sign in" at bounding box center [495, 353] width 558 height 43
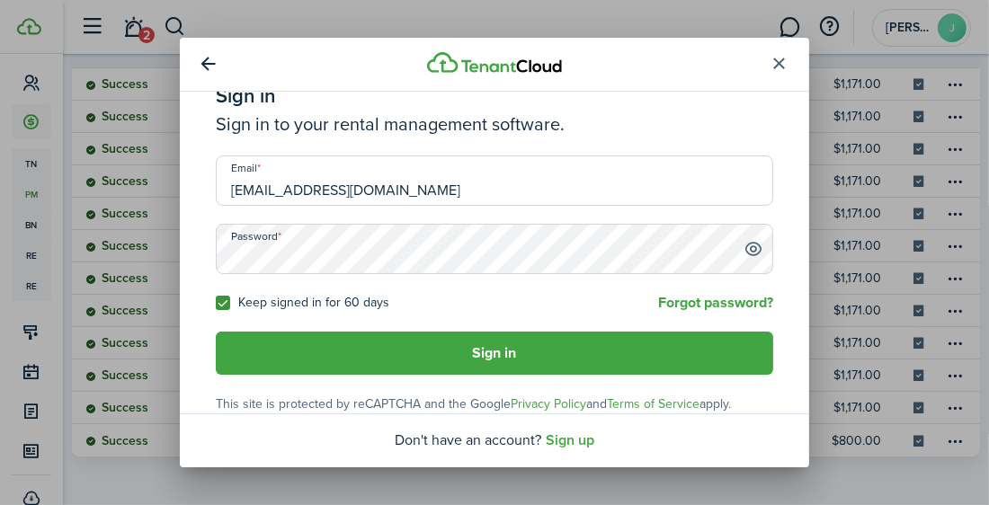
click at [780, 64] on button "button" at bounding box center [779, 64] width 31 height 31
